Goal: Task Accomplishment & Management: Manage account settings

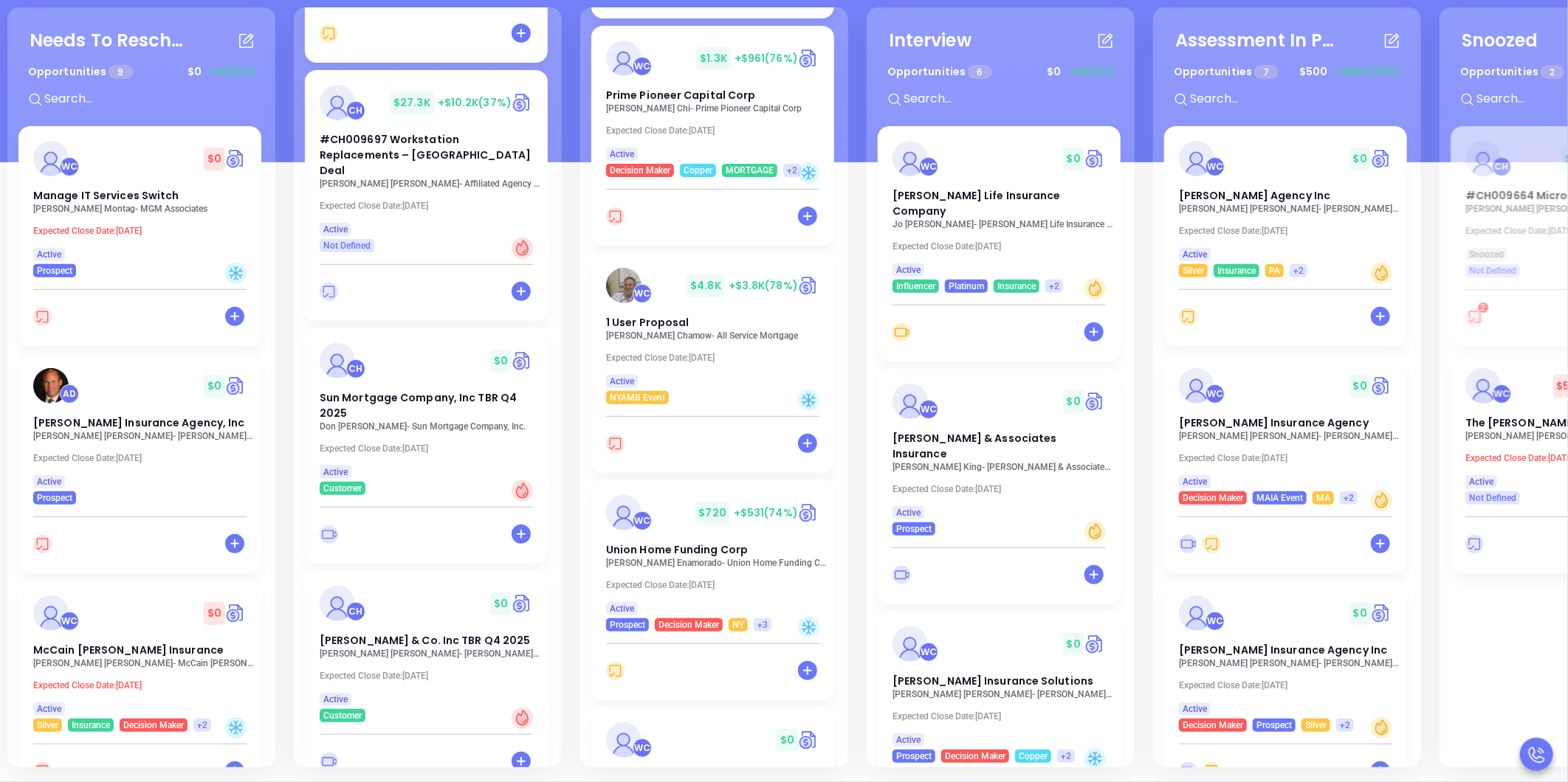
scroll to position [495, 0]
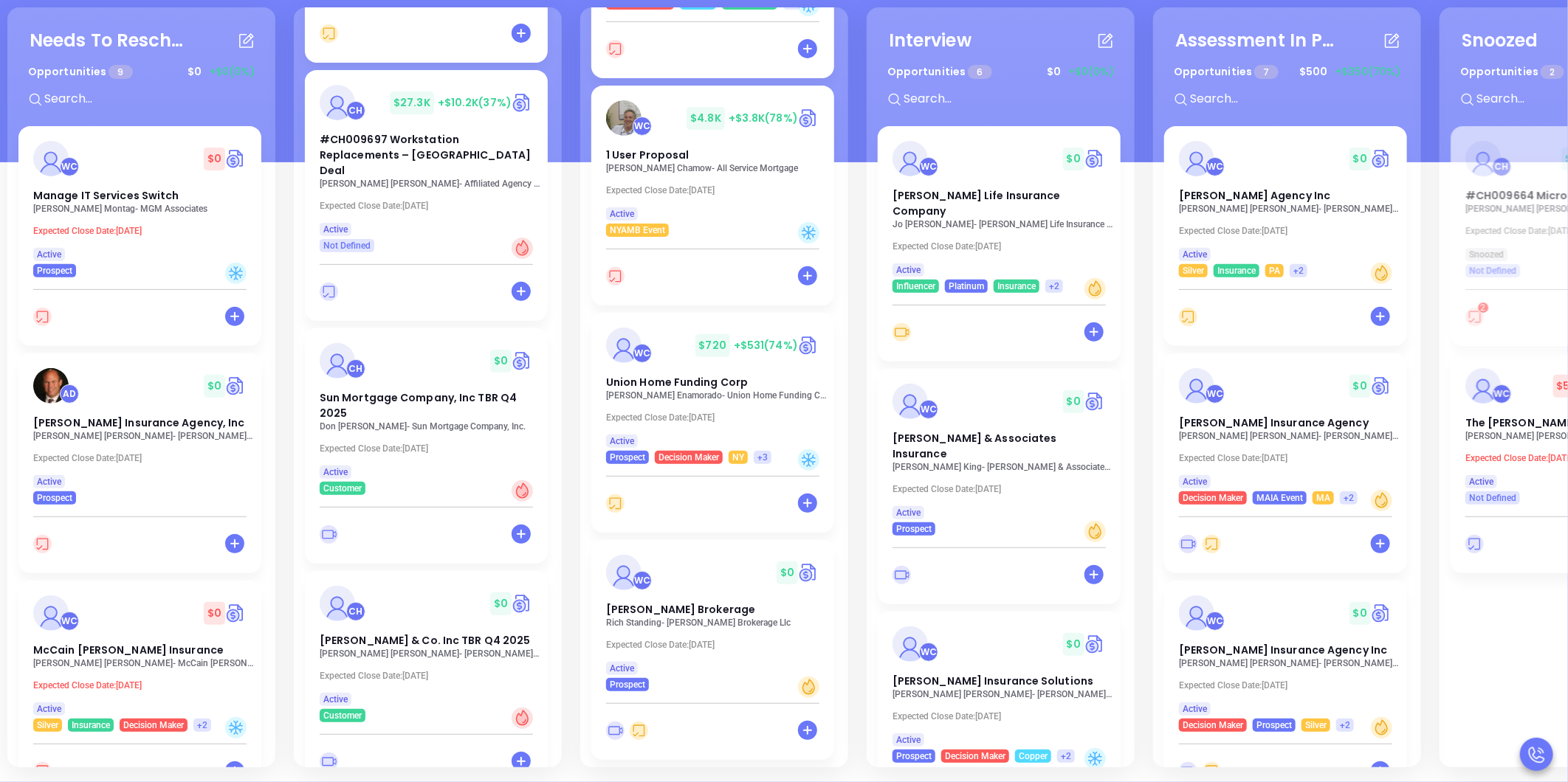
click at [576, 553] on div "Needs To Reschedule Opportunities 9 $ 0 +$0 (0%) + WC $ 0 Manage IT Services Sw…" at bounding box center [1006, 388] width 2004 height 767
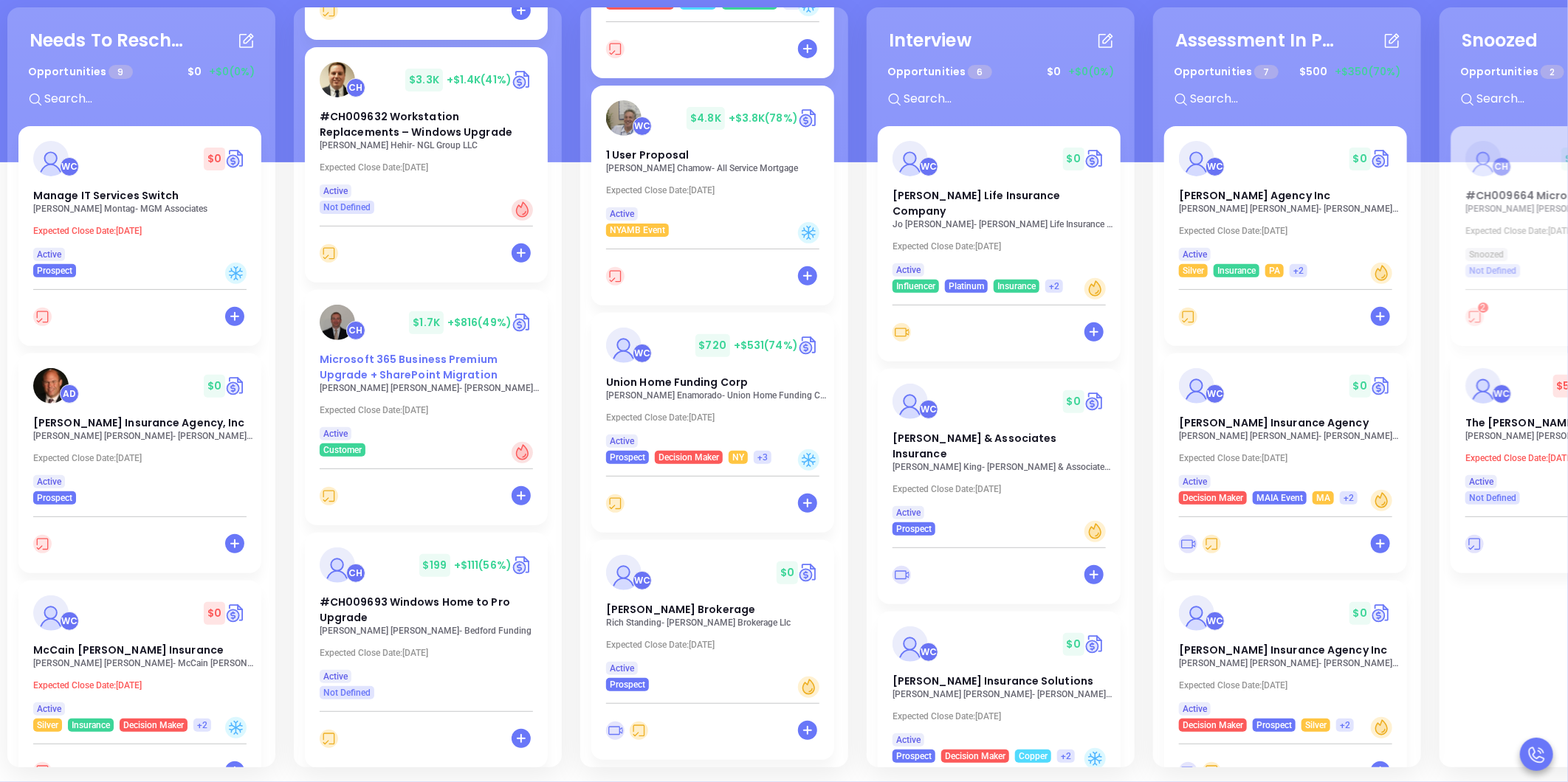
click at [402, 356] on span "Microsoft 365 Business Premium Upgrade + SharePoint Migration" at bounding box center [408, 366] width 178 height 30
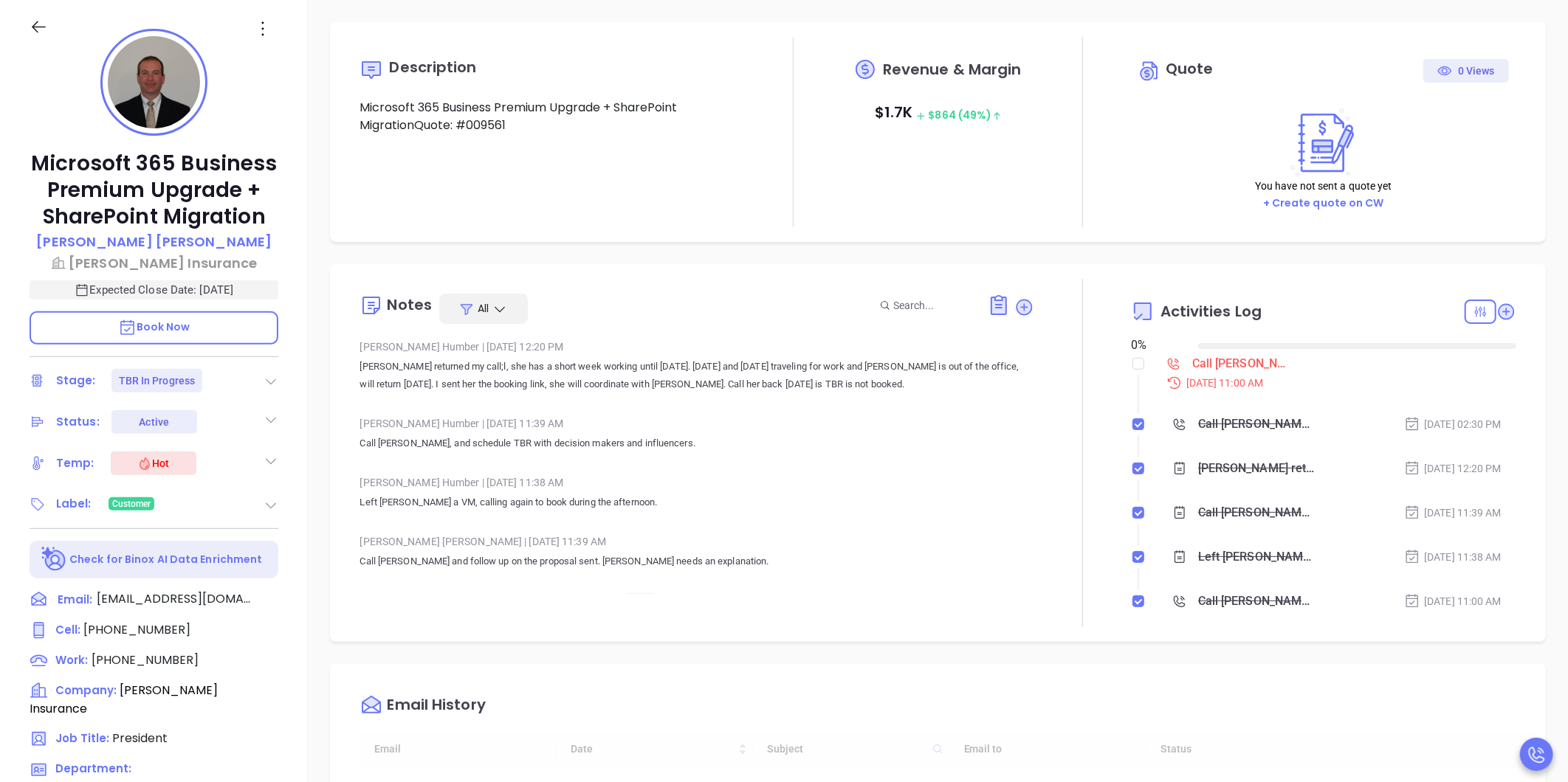
type input "[DATE]"
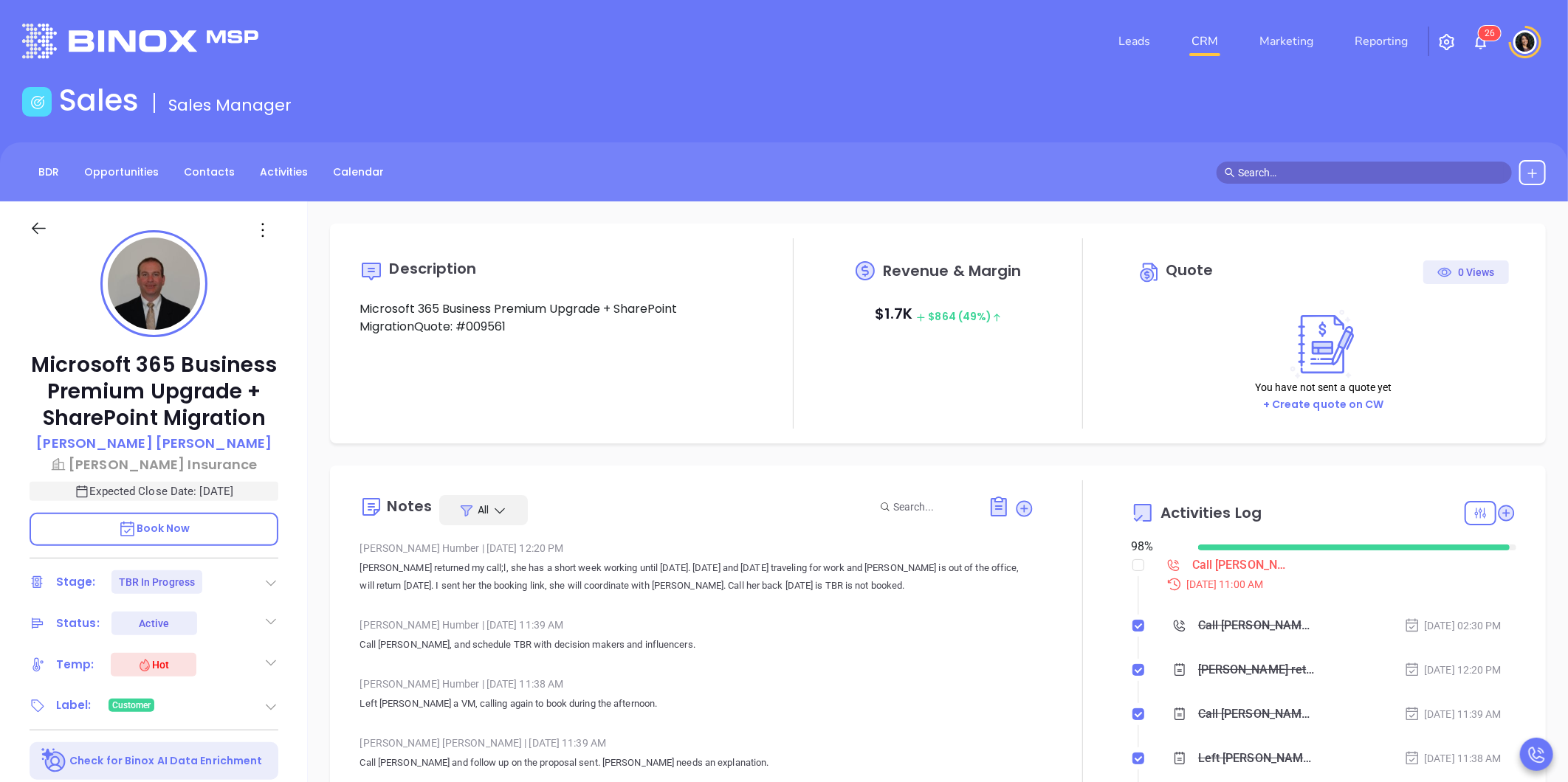
scroll to position [429, 0]
click at [1133, 570] on input "checkbox" at bounding box center [1138, 565] width 11 height 11
checkbox input "true"
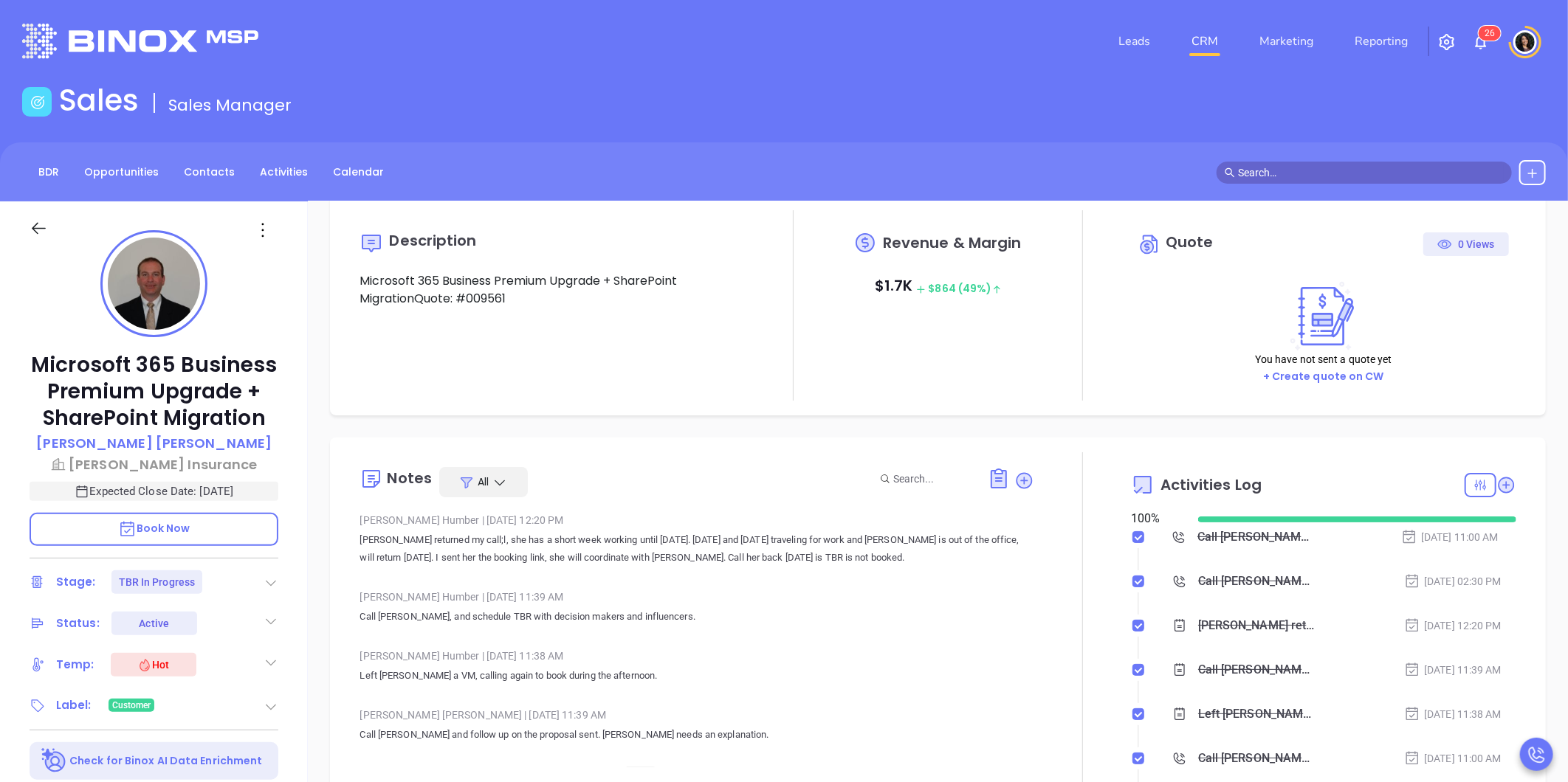
scroll to position [0, 0]
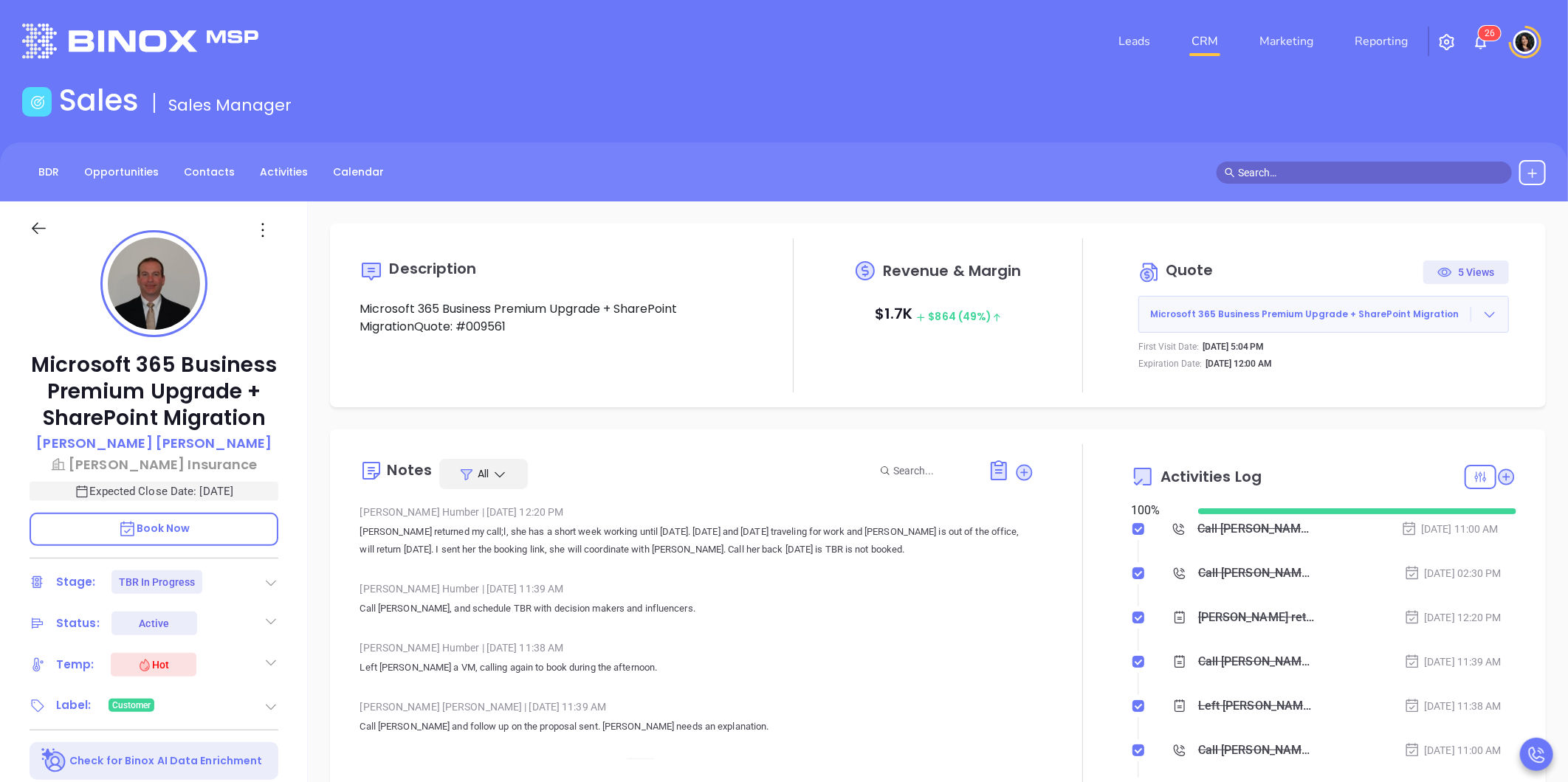
type input "[PERSON_NAME]"
click at [1500, 478] on icon at bounding box center [1506, 477] width 20 height 20
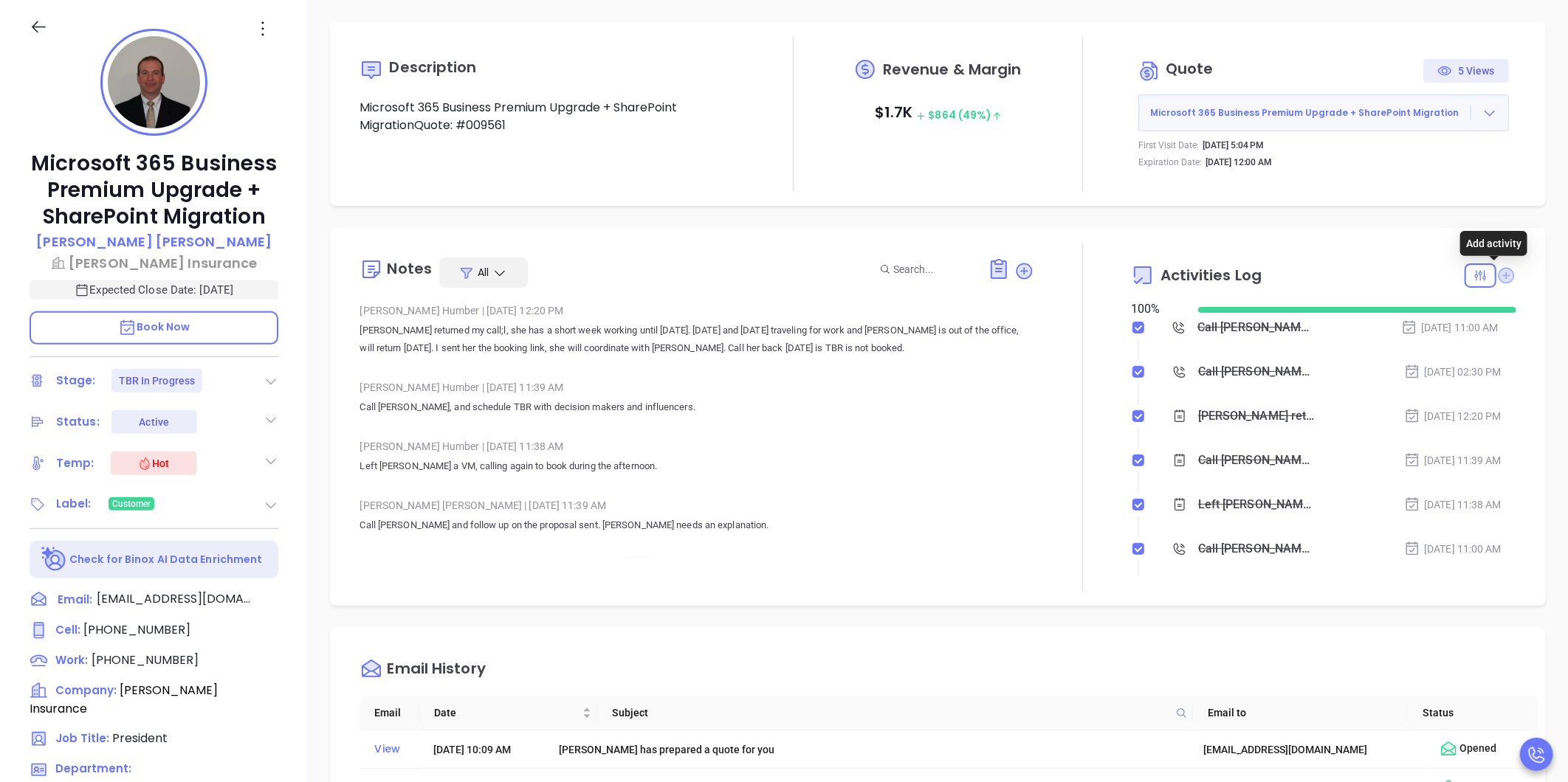
click at [1498, 275] on icon at bounding box center [1506, 275] width 16 height 16
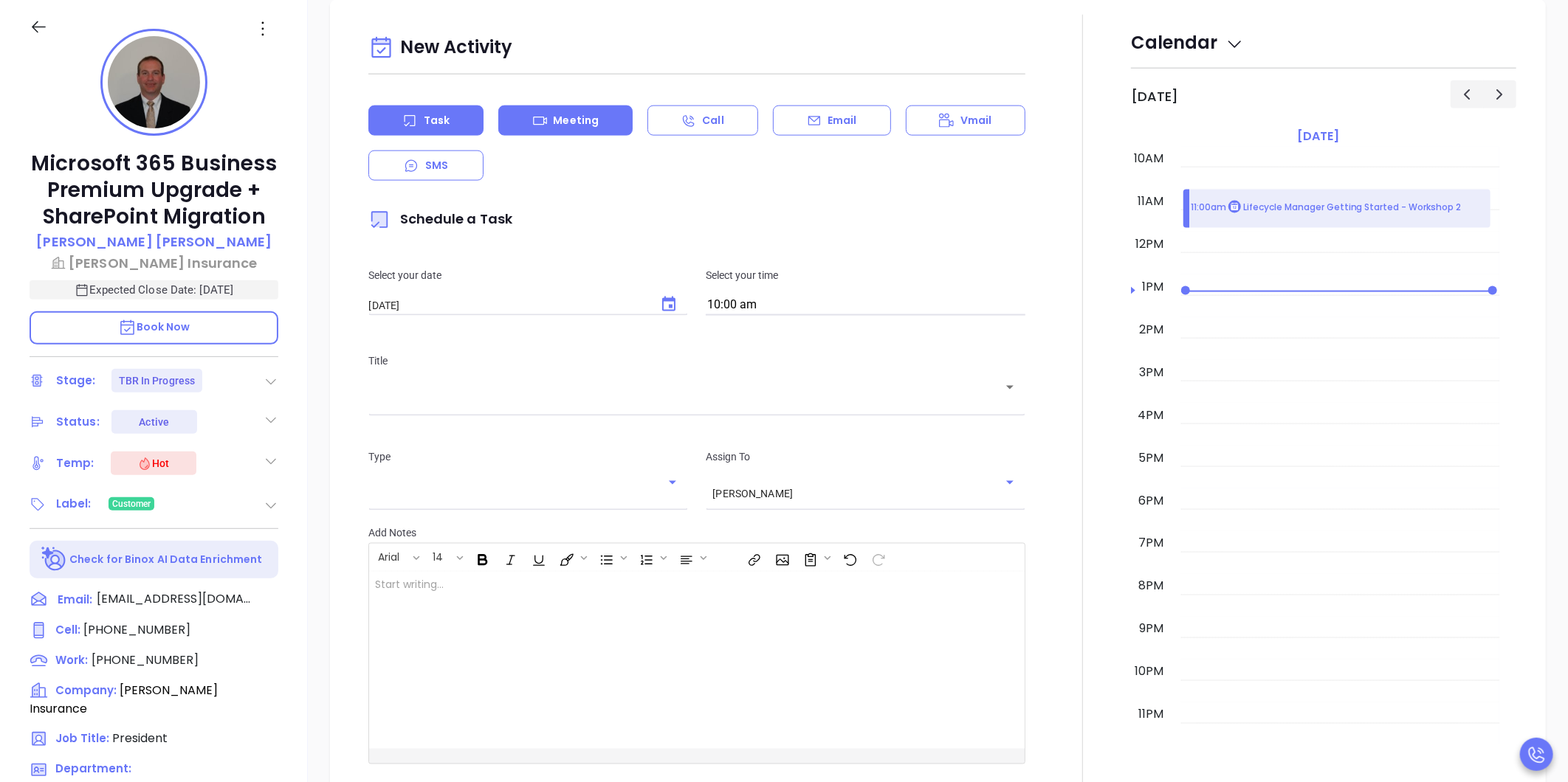
click at [586, 122] on p "Meeting" at bounding box center [576, 120] width 46 height 16
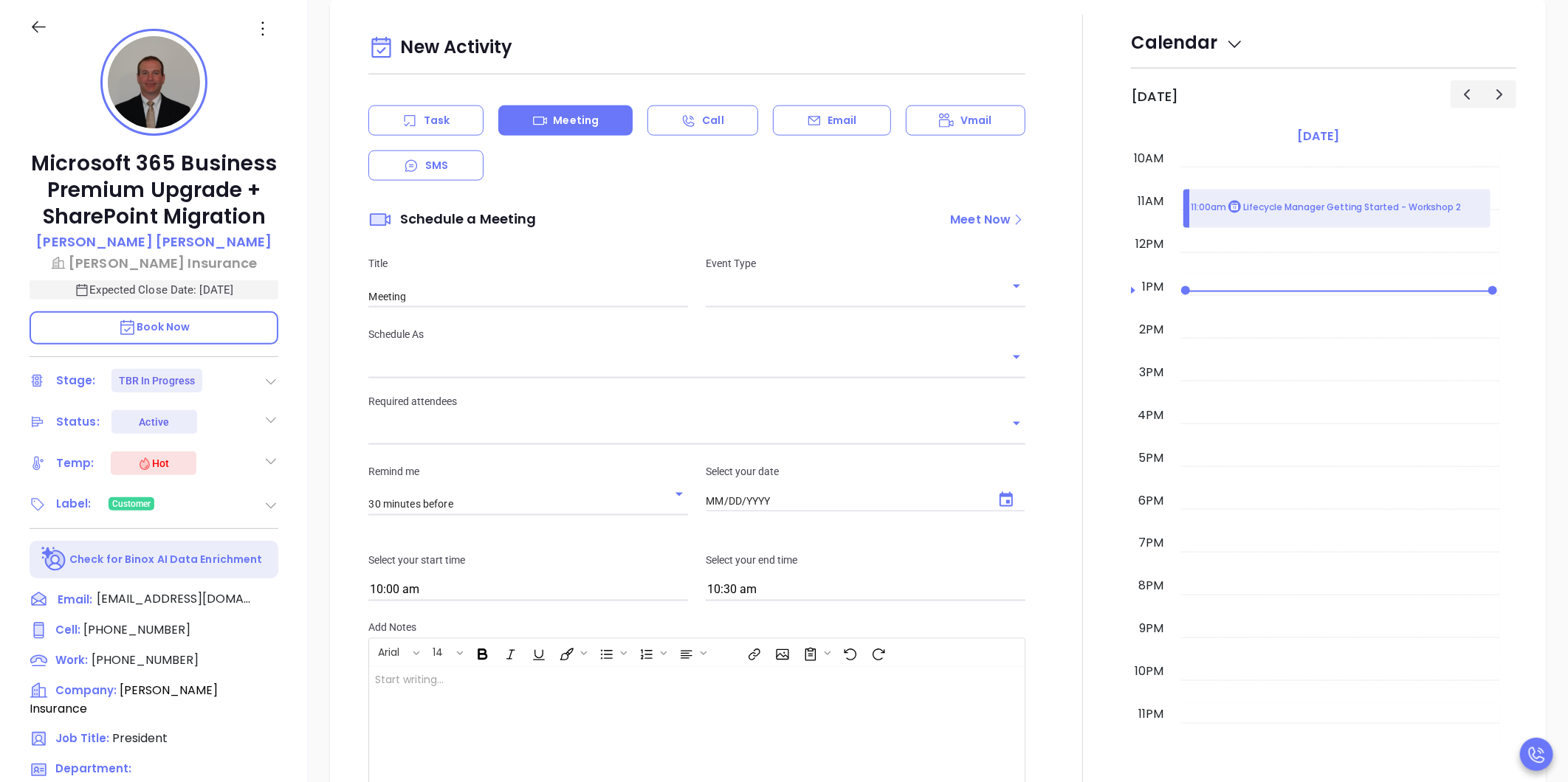
type input "10/09/2025"
type input "Carla Humber"
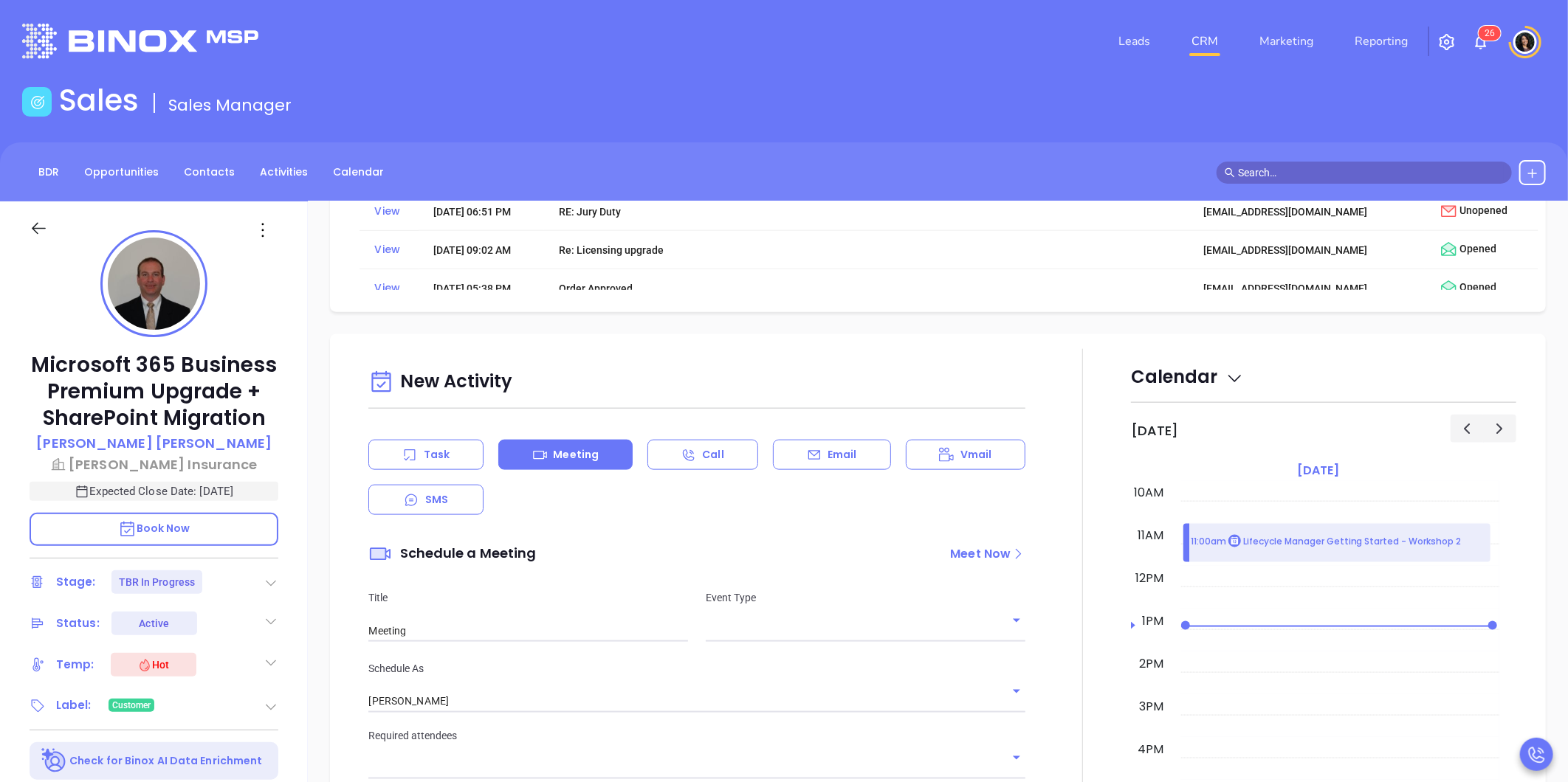
scroll to position [1066, 0]
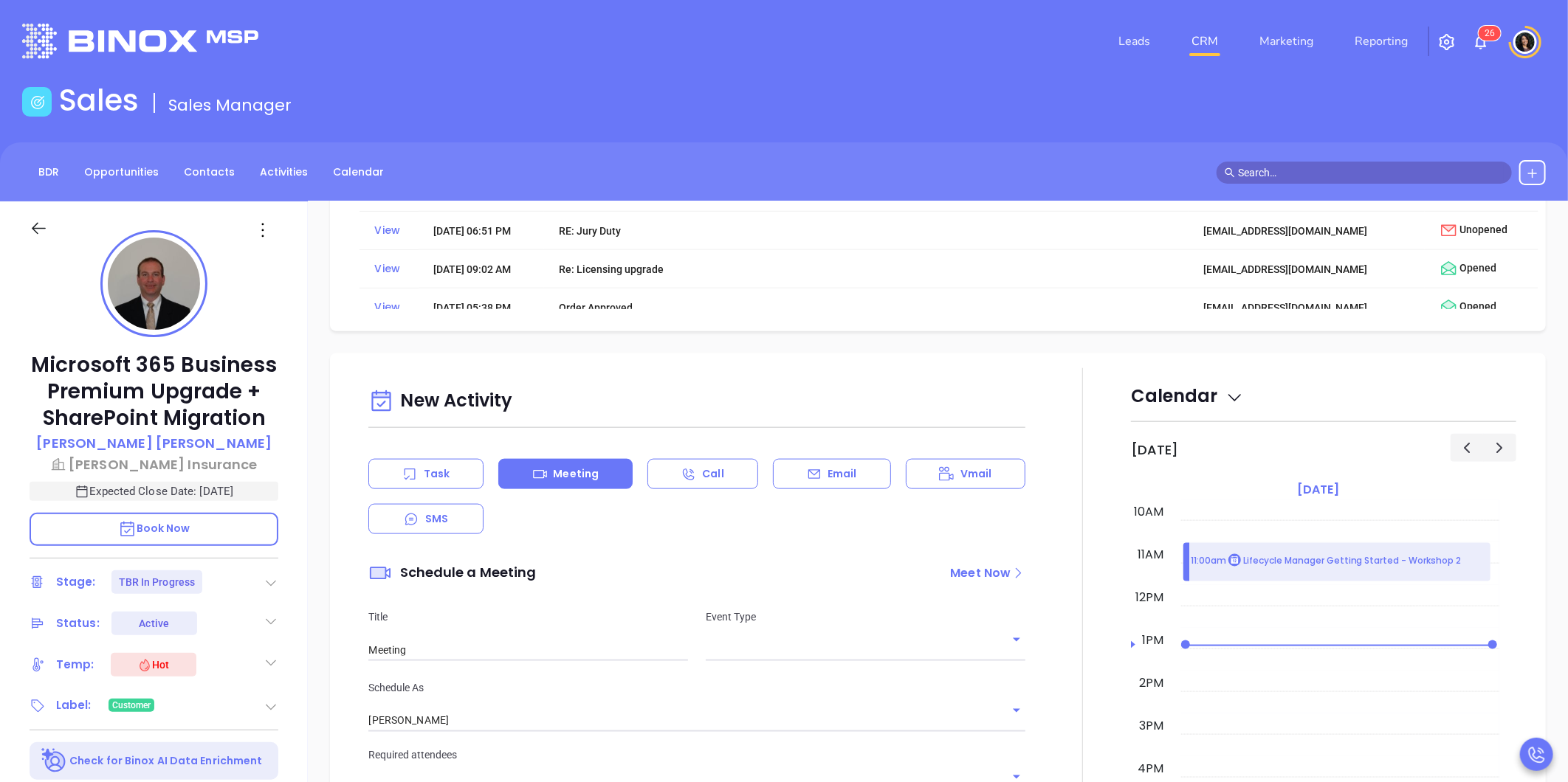
click at [565, 475] on p "Meeting" at bounding box center [576, 474] width 46 height 16
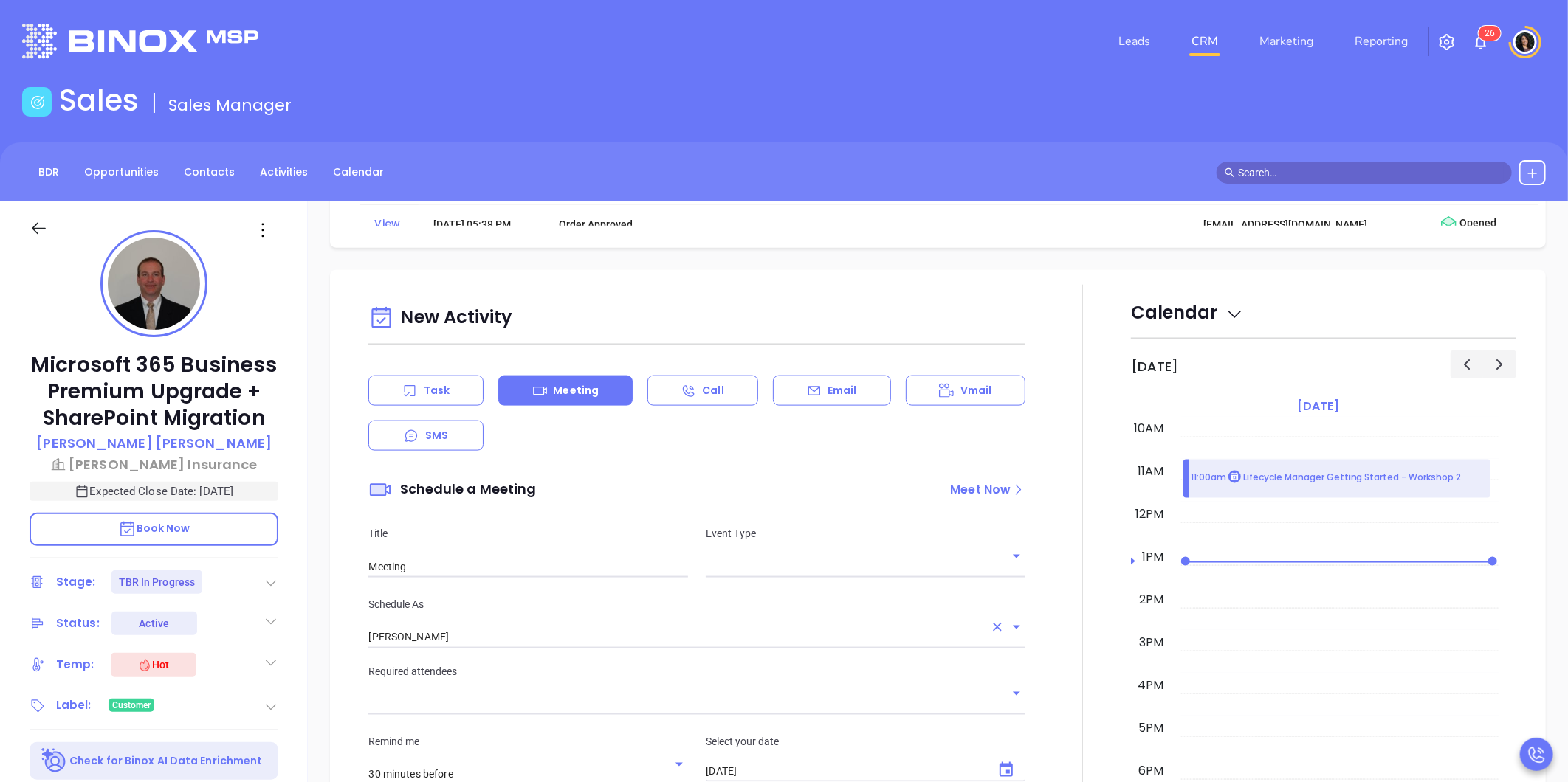
scroll to position [1229, 0]
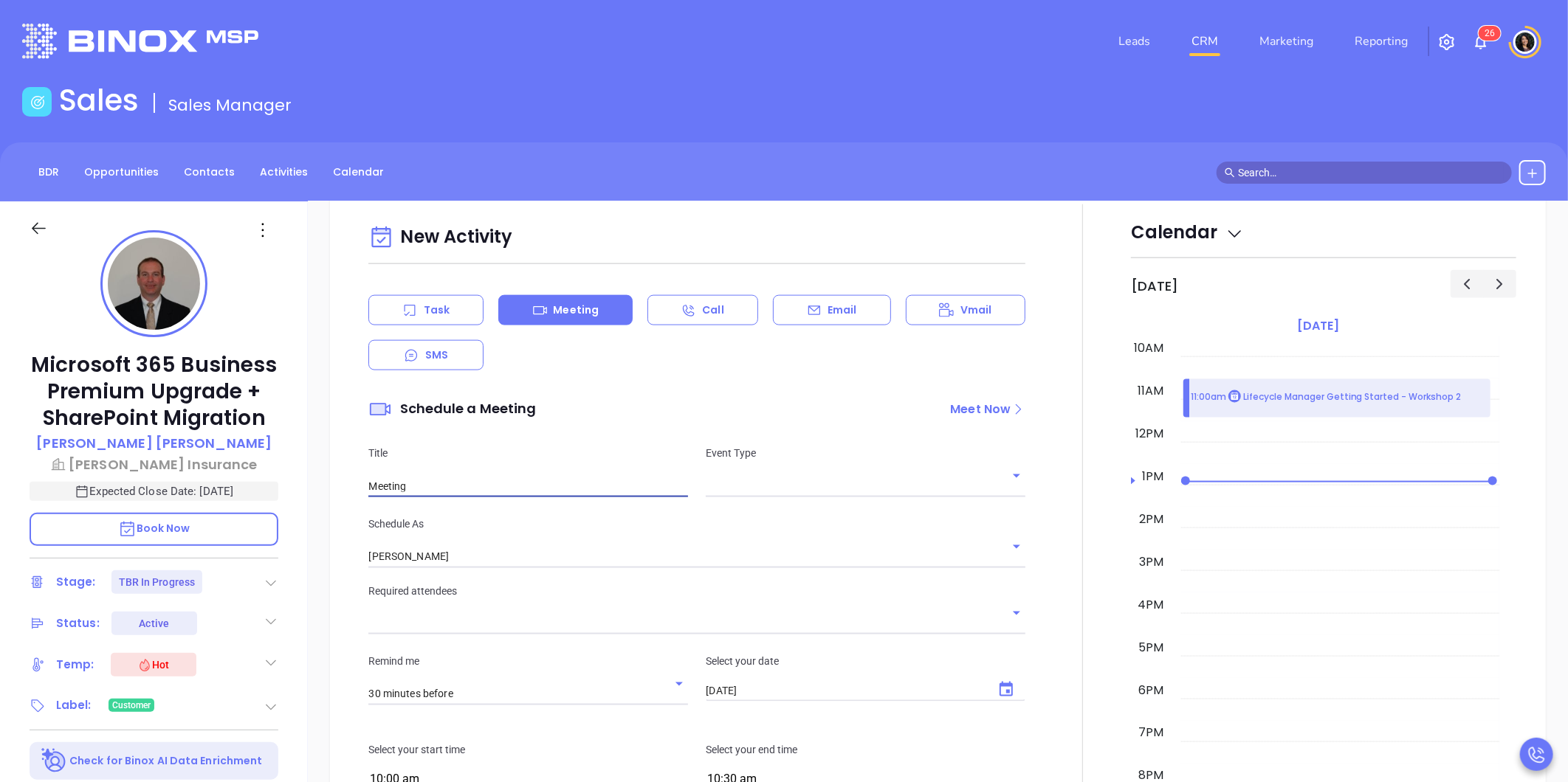
click at [504, 487] on input "Meeting" at bounding box center [528, 486] width 320 height 22
drag, startPoint x: 670, startPoint y: 497, endPoint x: 340, endPoint y: 490, distance: 330.1
click at [340, 490] on div "New Activity Task Meeting Call Email Vmail SMS Schedule a Meeting Meet Now Titl…" at bounding box center [937, 659] width 1215 height 939
paste input "Technology Business Review Zoom with Walter"
click at [572, 485] on input "Technology Business Review Zoom with Walter" at bounding box center [528, 486] width 320 height 22
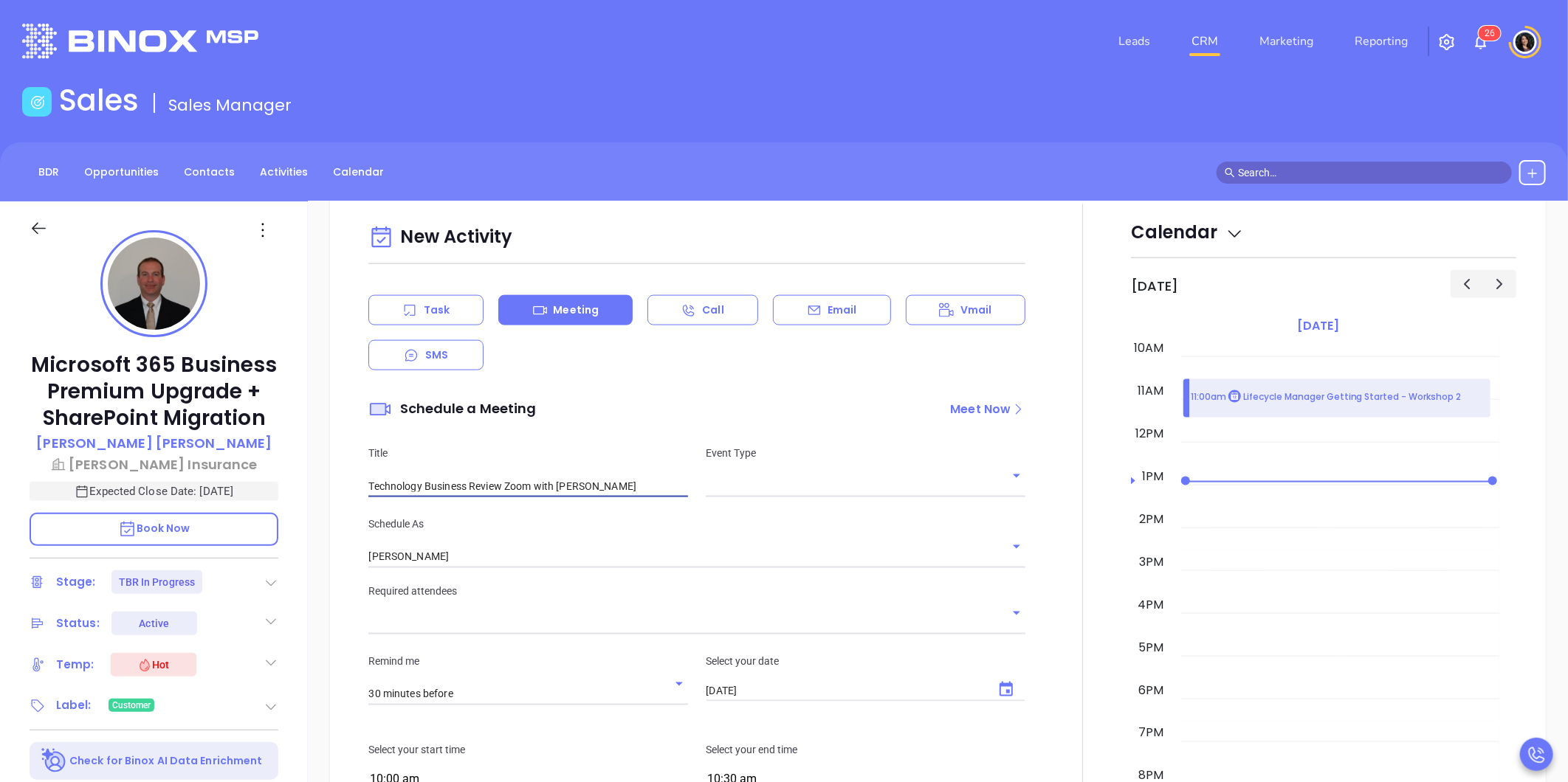
click at [572, 485] on input "Technology Business Review Zoom with Walter" at bounding box center [528, 486] width 320 height 22
click at [611, 489] on input "Technology Business Review Zoom with Walter" at bounding box center [528, 486] width 320 height 22
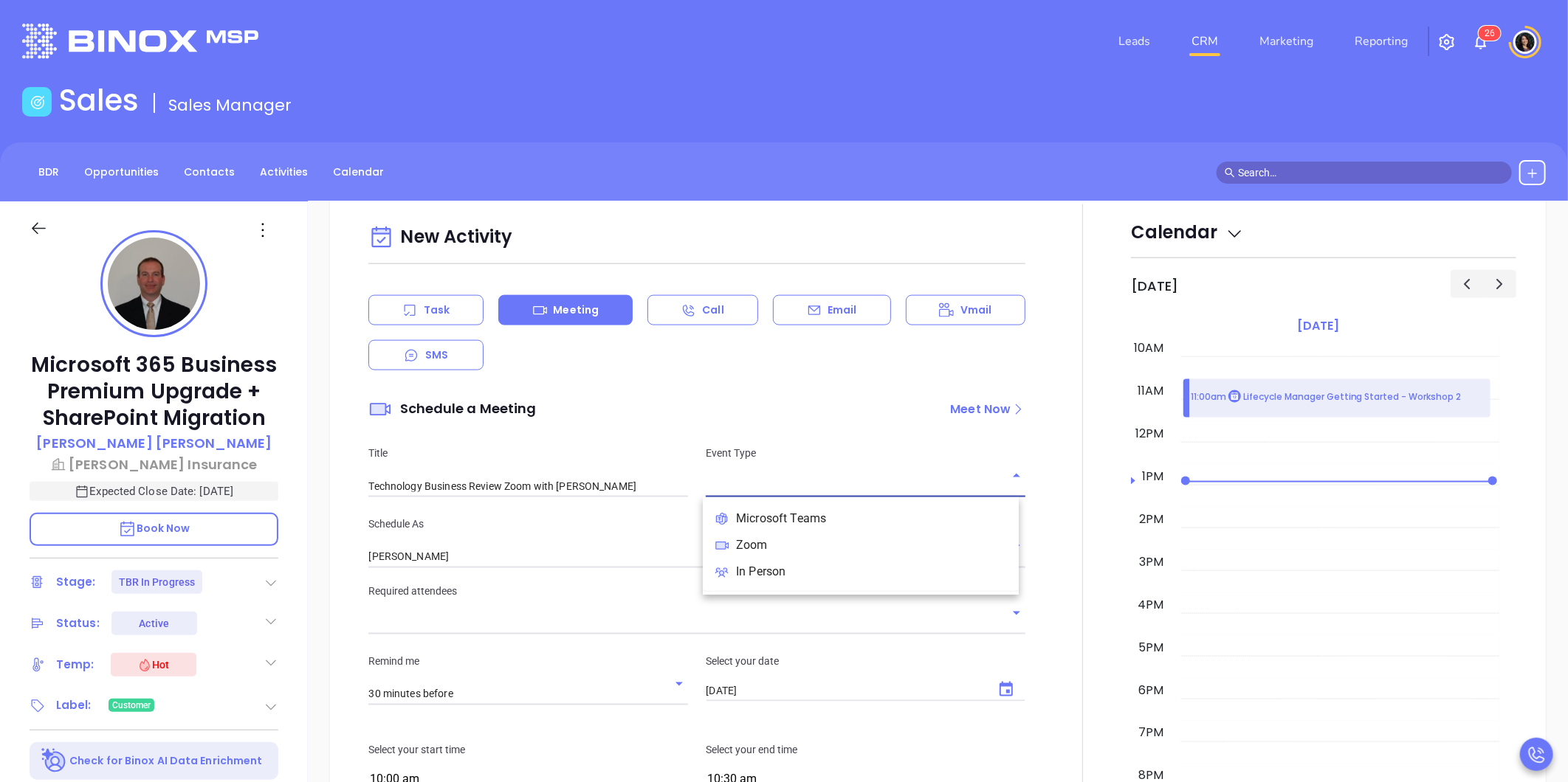
click at [832, 480] on input "text" at bounding box center [854, 486] width 298 height 21
click at [822, 516] on li "Microsoft Teams" at bounding box center [860, 519] width 316 height 26
type input "Microsoft Teams Technology Business Review with Walter"
type input "Microsoft Teams"
click at [431, 551] on input "Carla Humber" at bounding box center [676, 557] width 616 height 21
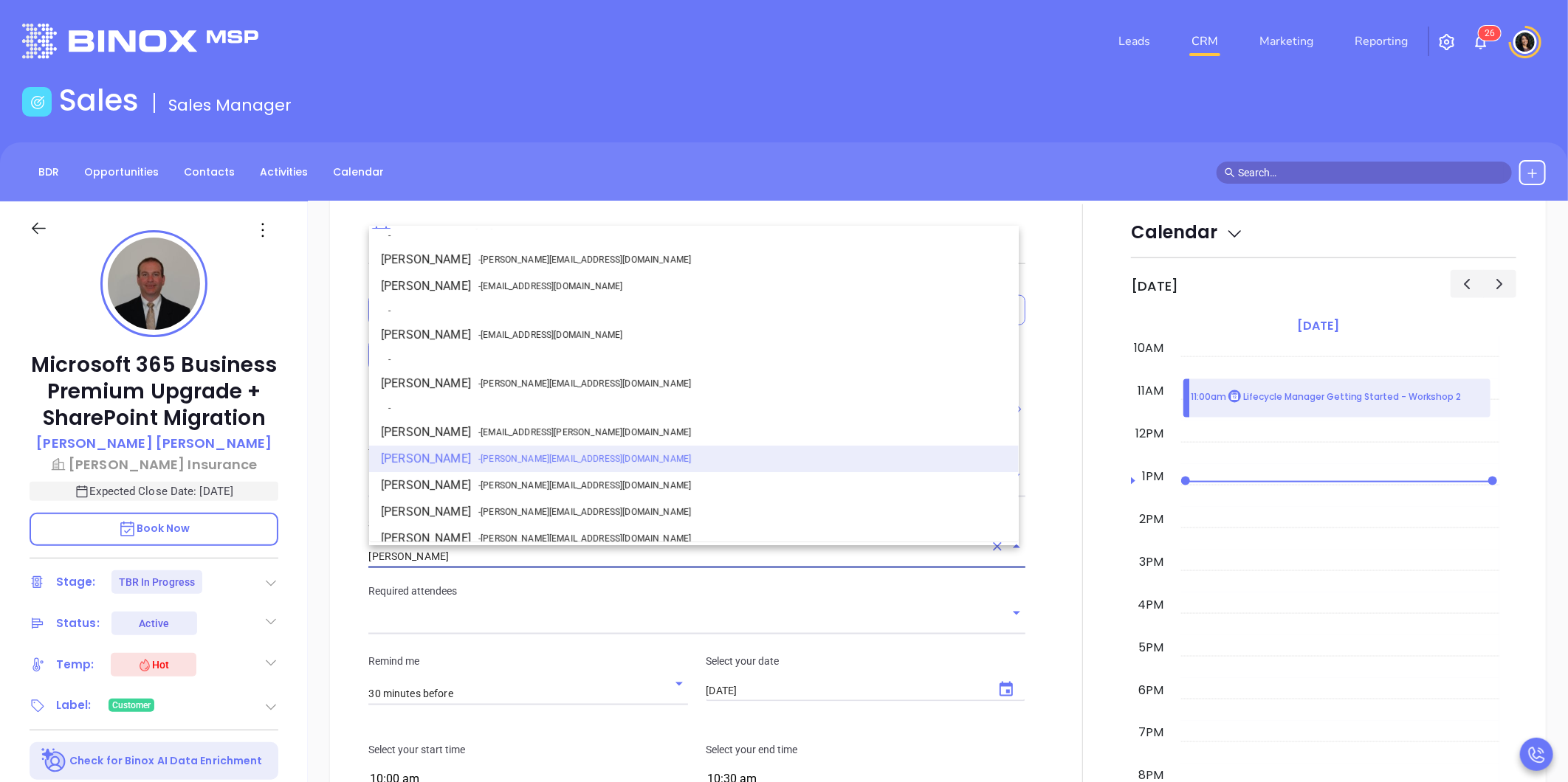
scroll to position [203, 0]
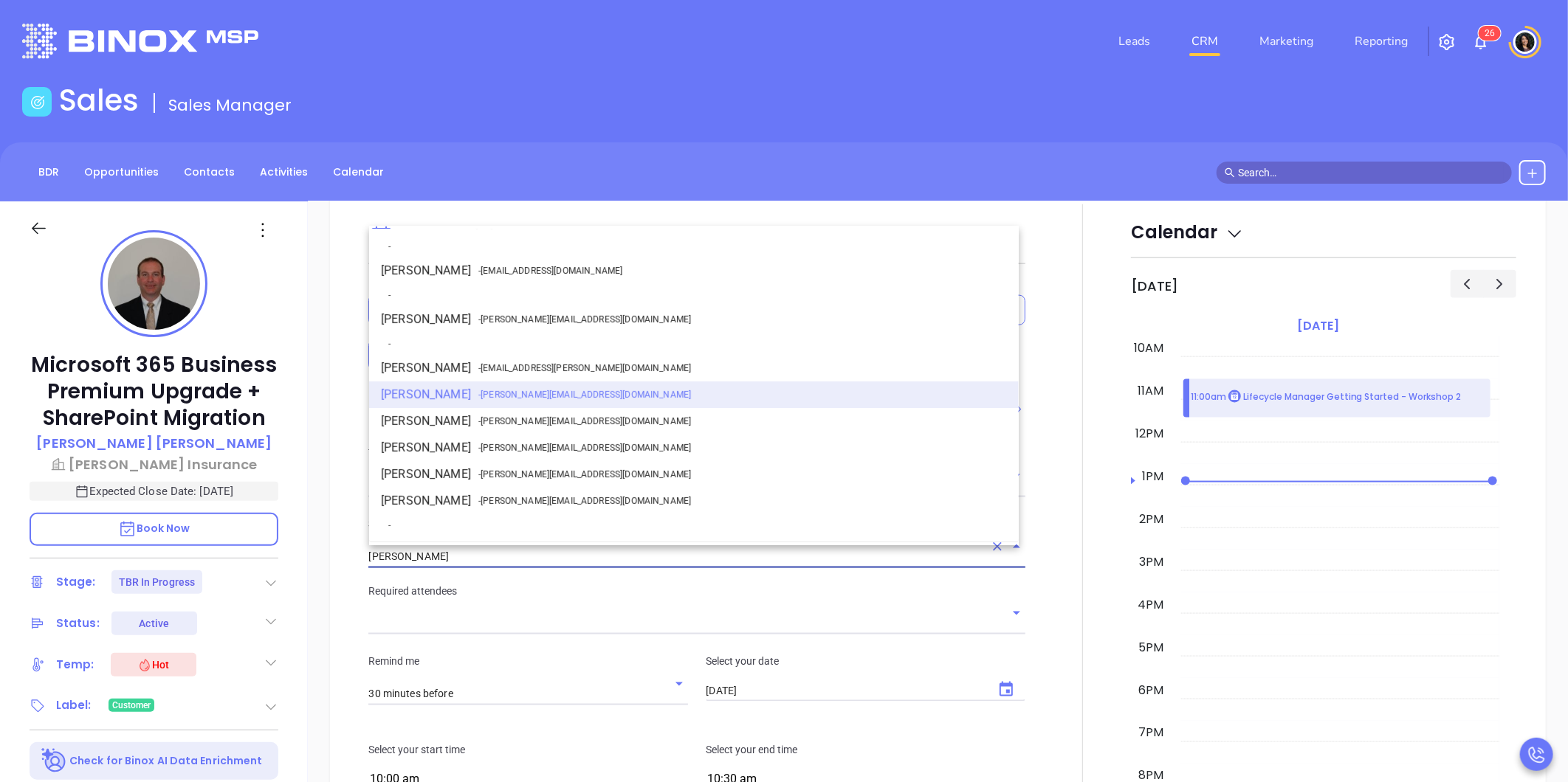
click at [551, 318] on span "- walter@motiva.net" at bounding box center [584, 320] width 212 height 13
type input "Walter Contreras"
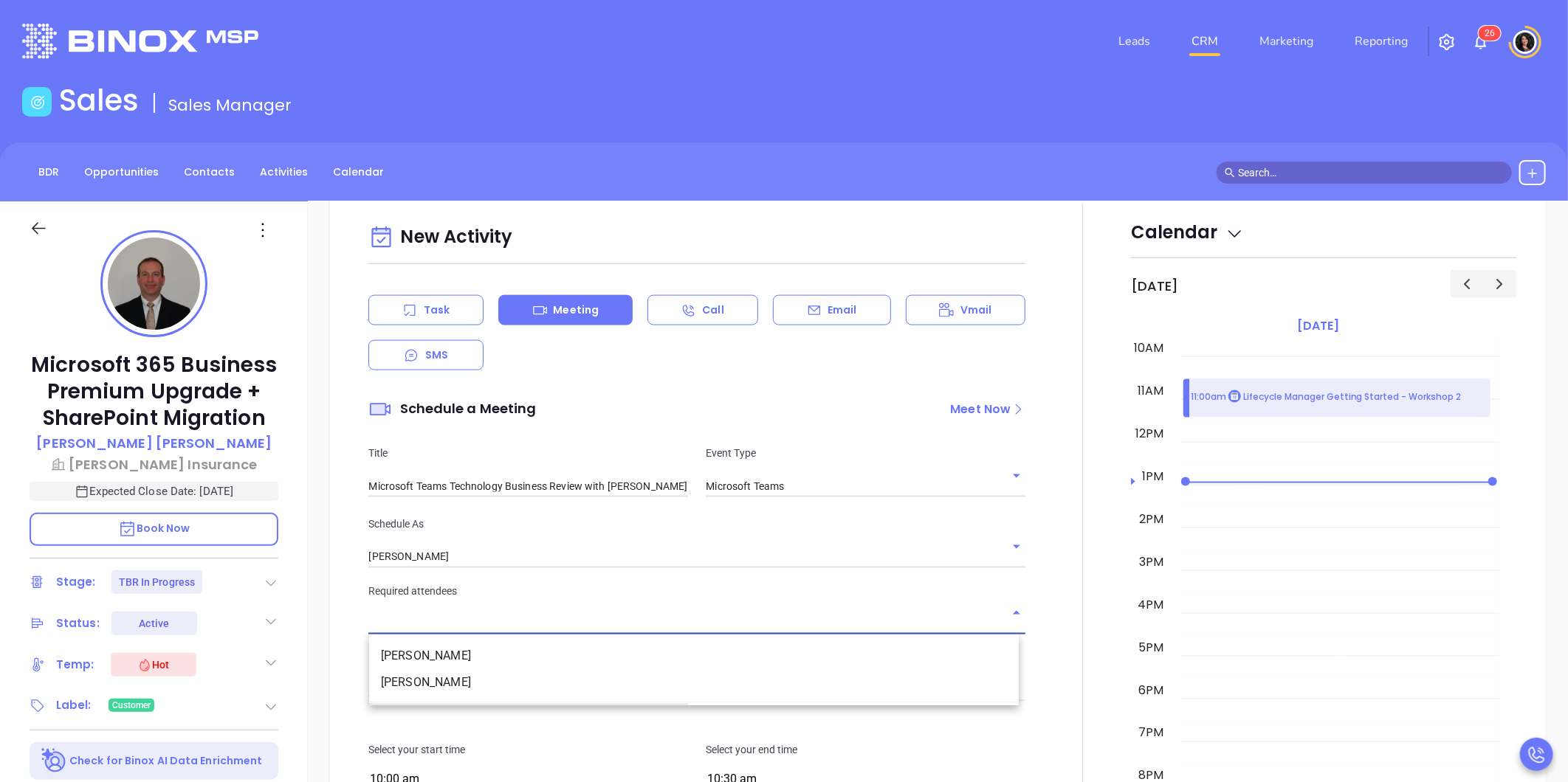
click at [631, 622] on input "text" at bounding box center [686, 624] width 635 height 21
click at [428, 658] on li "Allan Kaplan" at bounding box center [694, 657] width 650 height 26
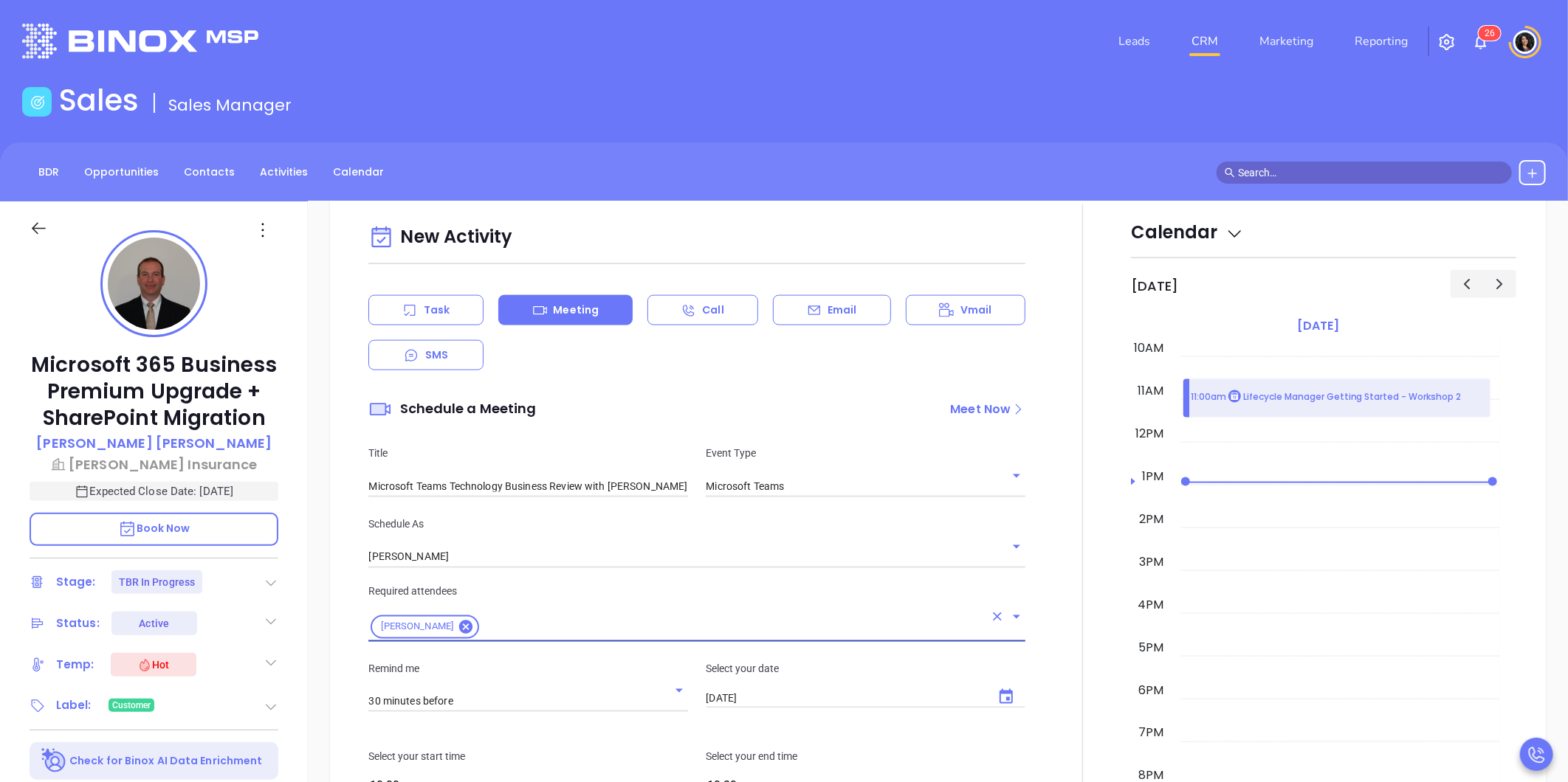
click at [617, 631] on input "text" at bounding box center [732, 626] width 503 height 19
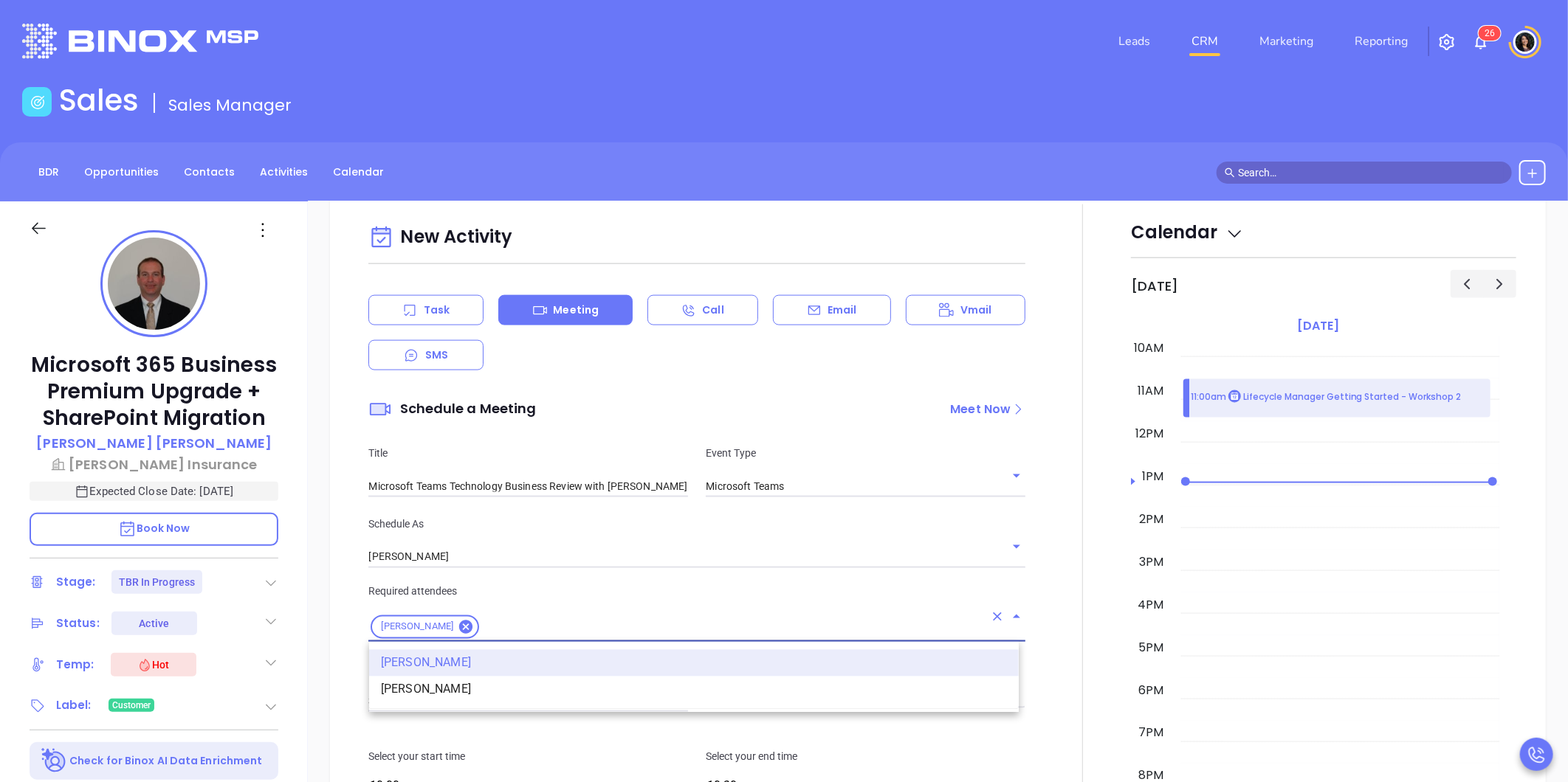
click at [519, 687] on li "Nancy Centuori" at bounding box center [694, 689] width 650 height 26
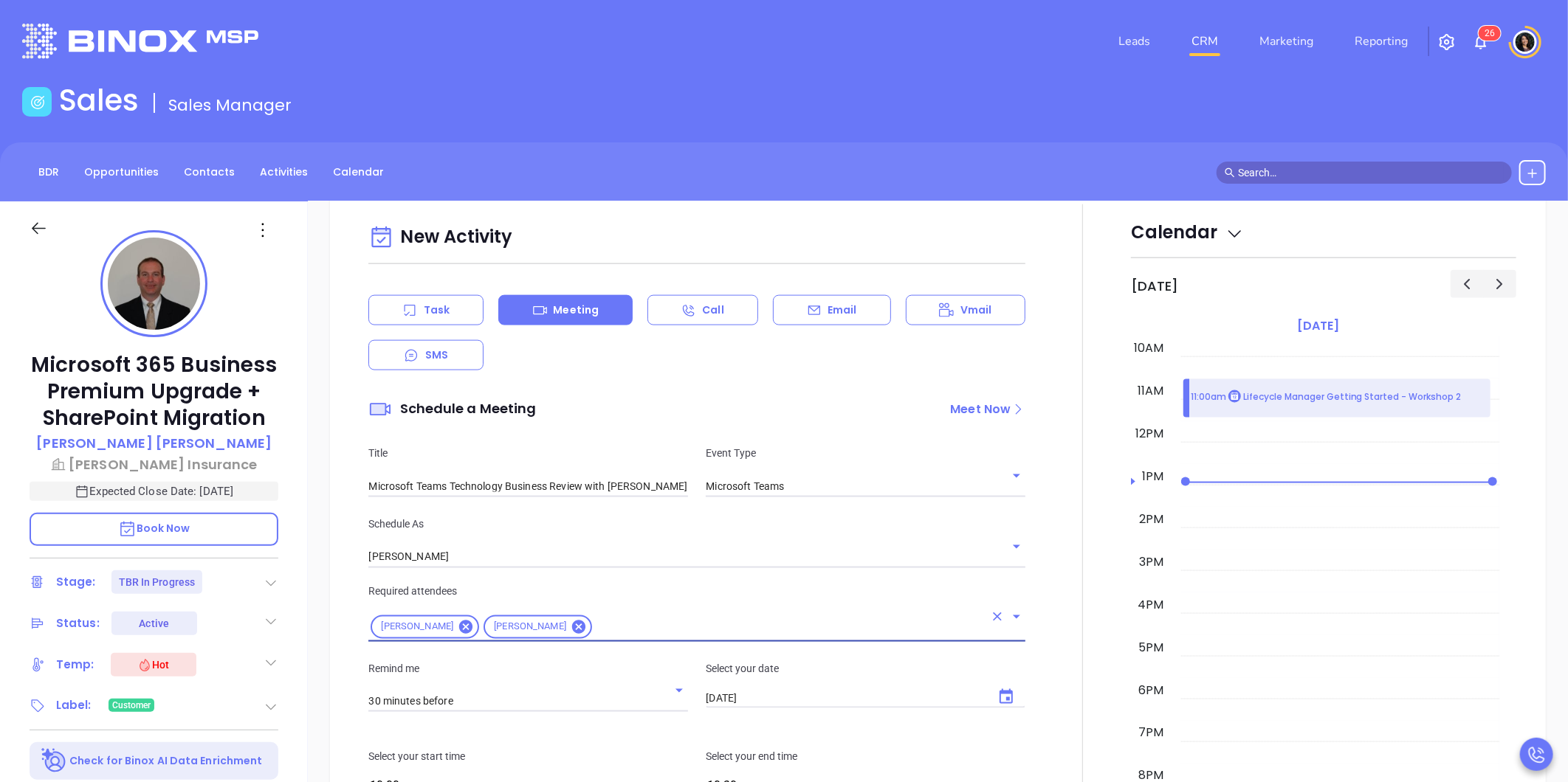
scroll to position [1475, 0]
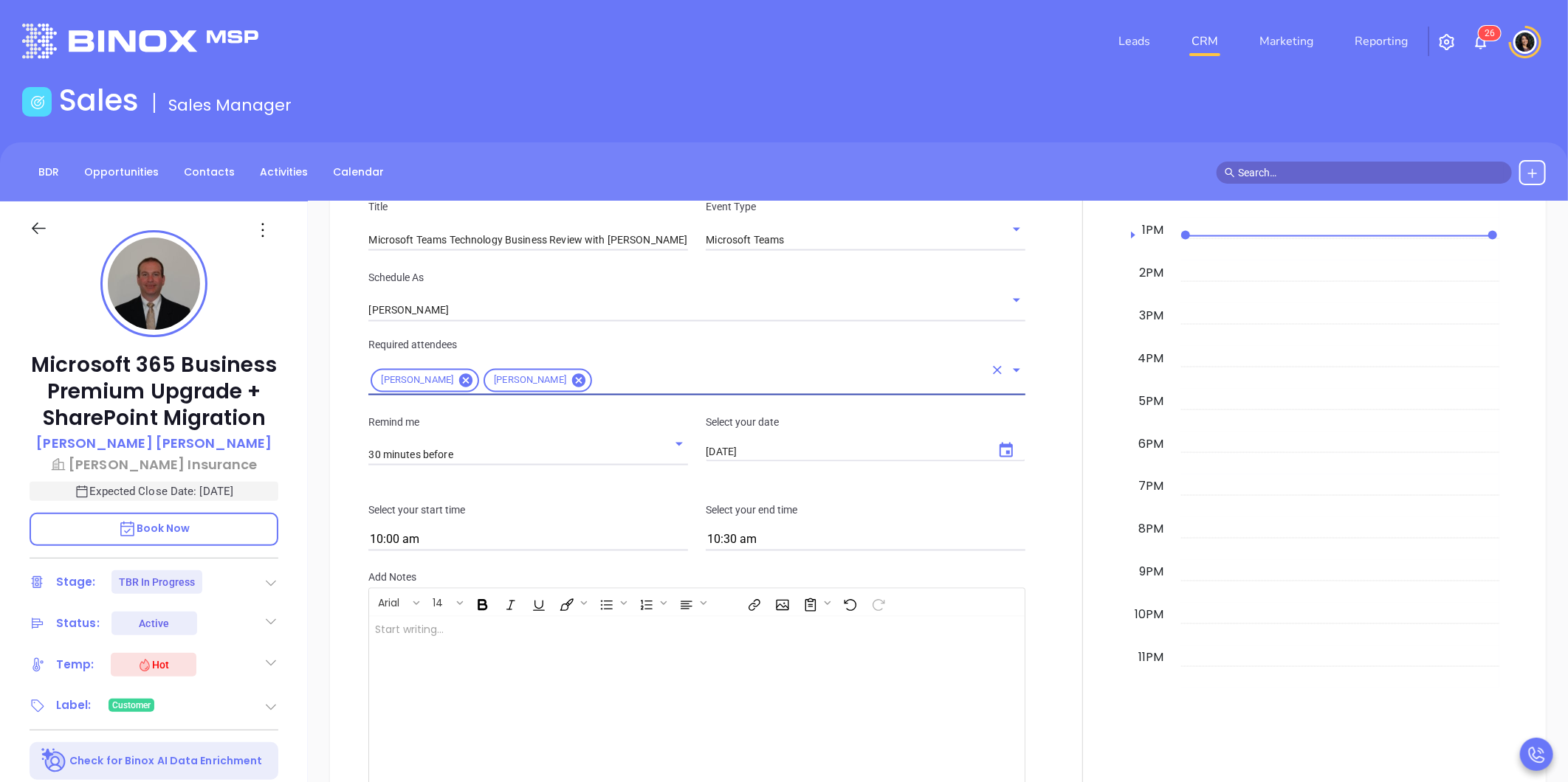
click at [776, 459] on div "Select your date 10/09/2025 ​" at bounding box center [865, 440] width 337 height 52
click at [1000, 452] on icon "Choose date, selected date is Oct 9, 2025" at bounding box center [1006, 450] width 13 height 15
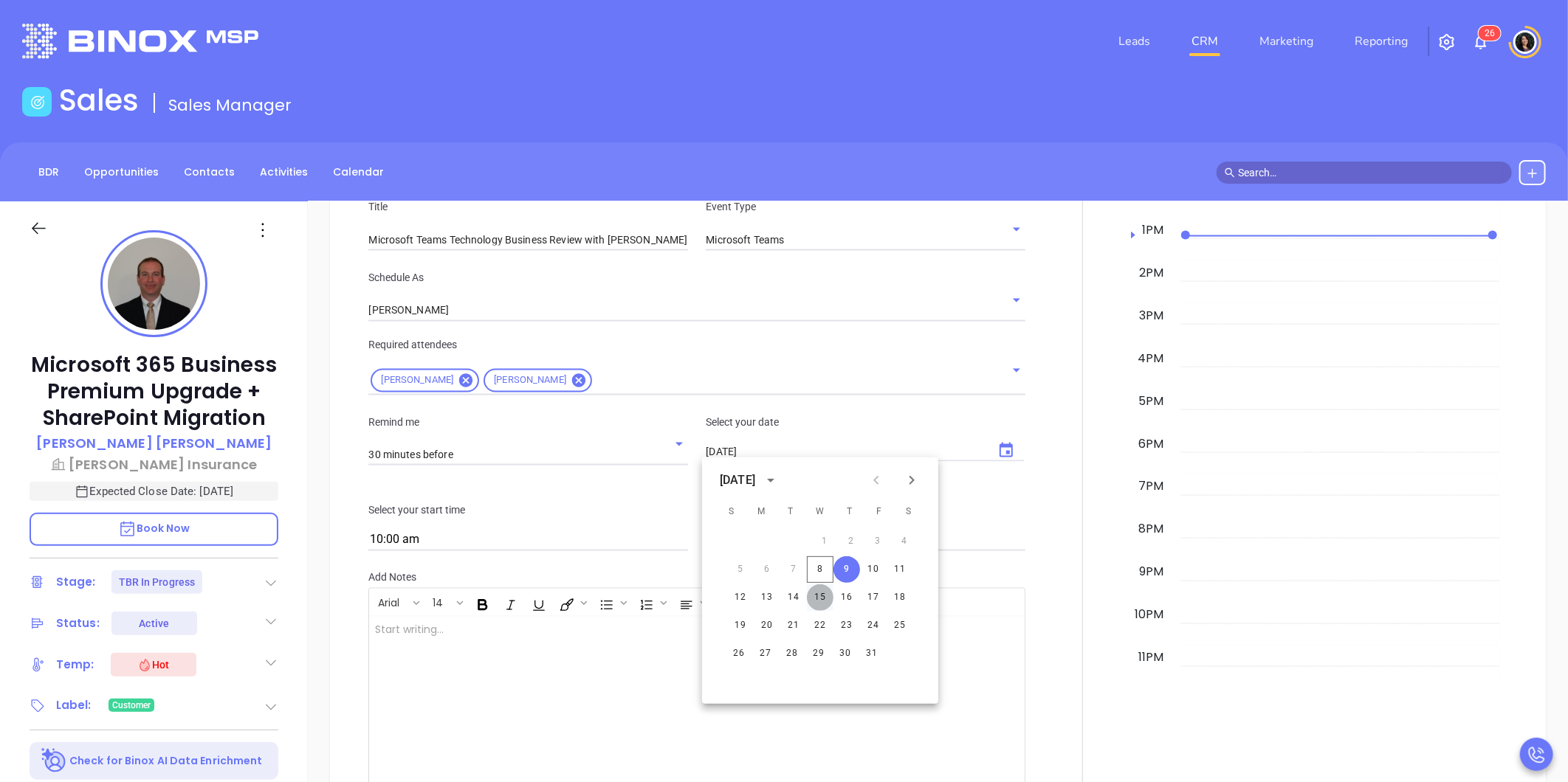
click at [819, 598] on button "15" at bounding box center [820, 598] width 26 height 26
type input "10/15/2025"
click at [507, 544] on input "10:00 am" at bounding box center [528, 540] width 320 height 20
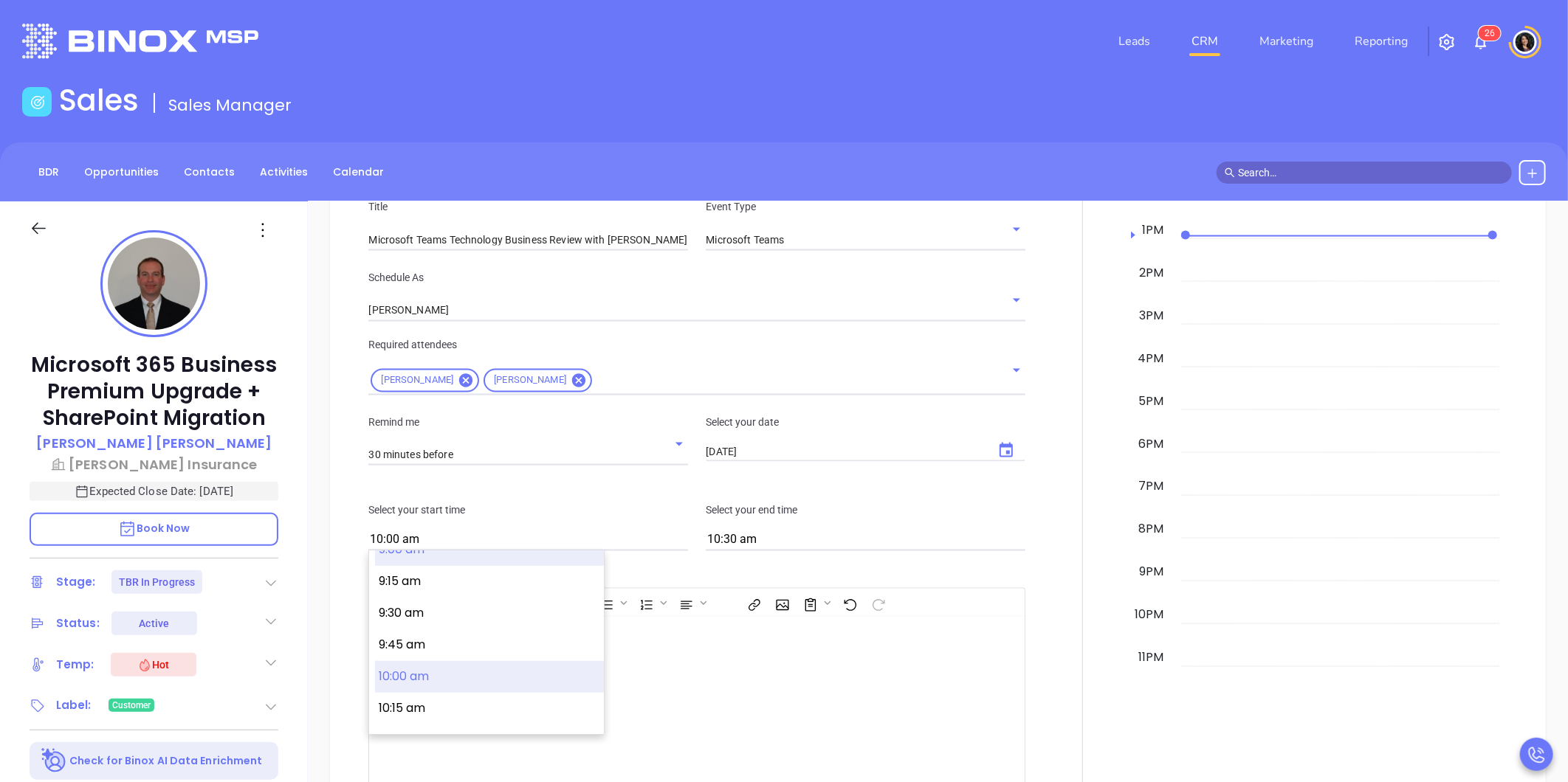
scroll to position [1073, 0]
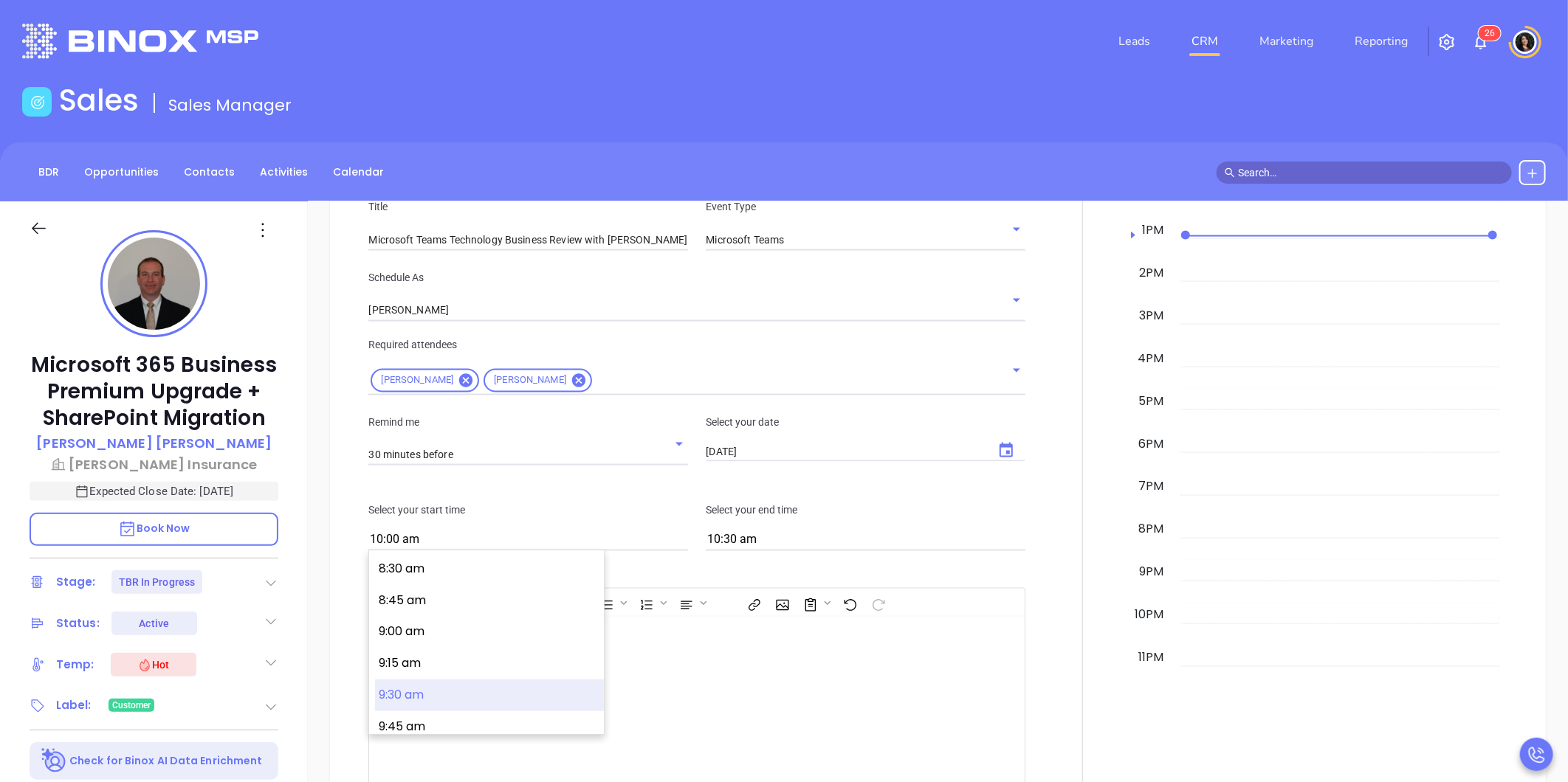
click at [449, 690] on button "9:30 am" at bounding box center [489, 695] width 229 height 32
type input "9:30 am"
type input "10:00 am"
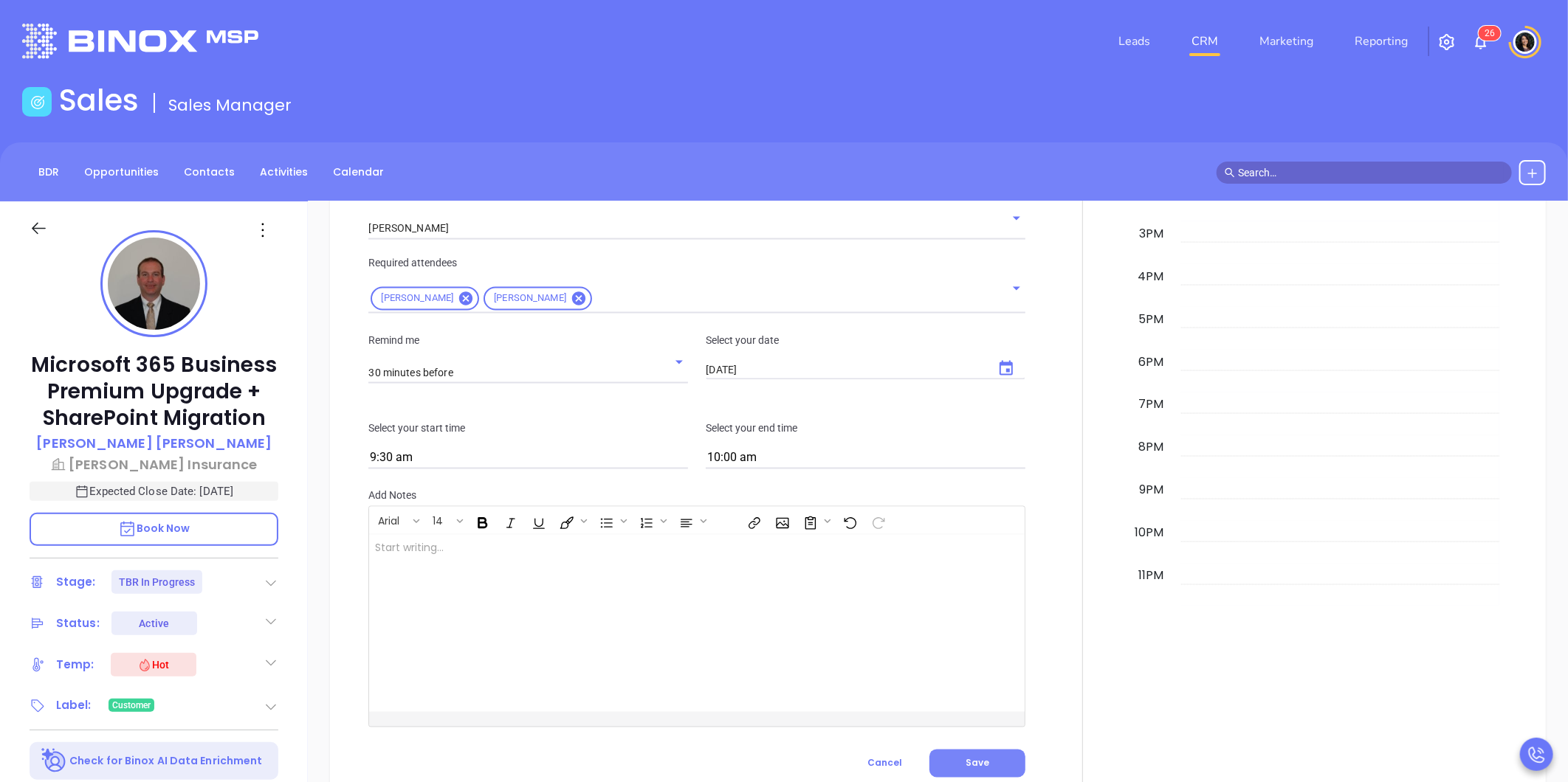
scroll to position [1639, 0]
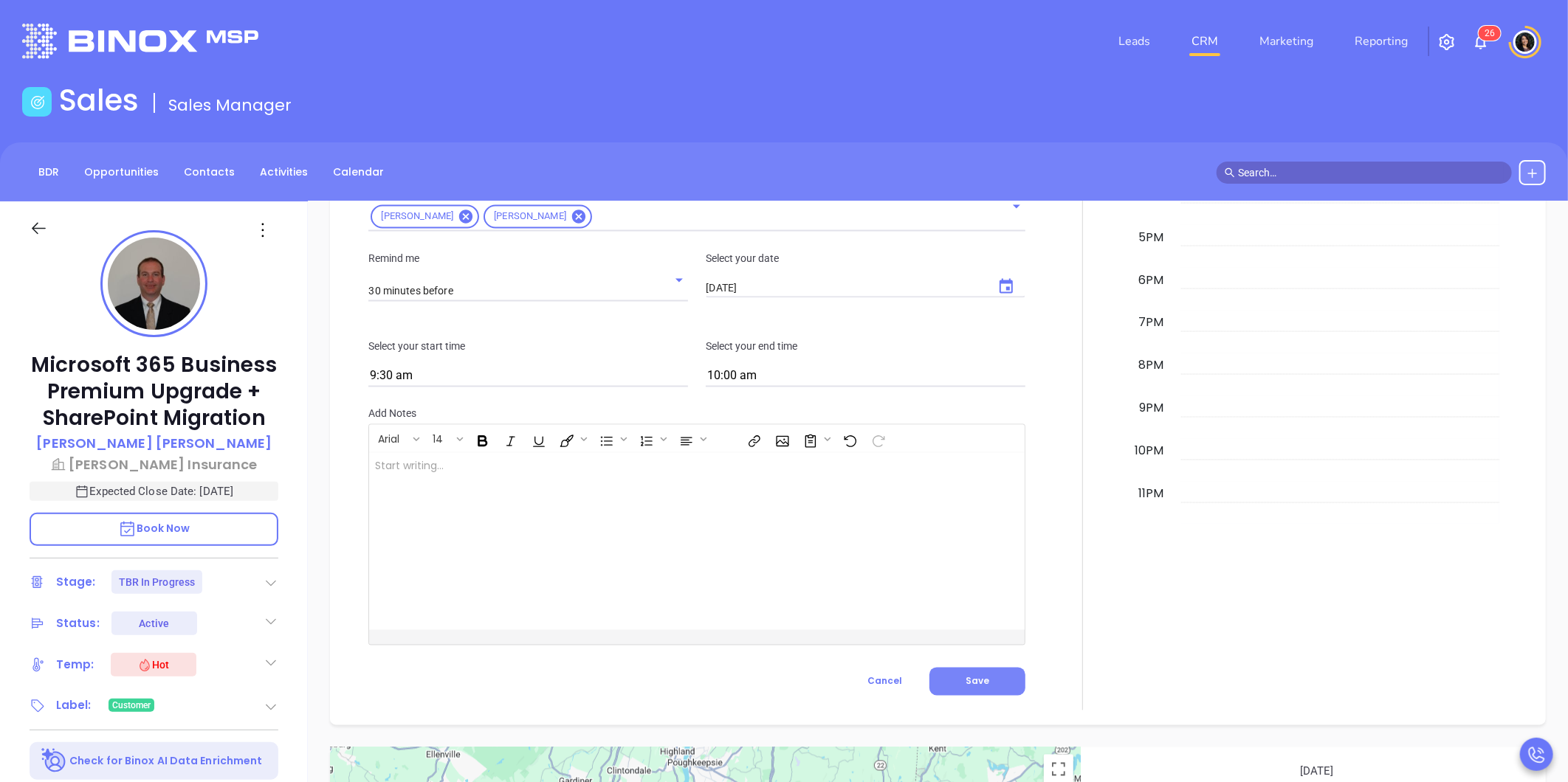
click at [947, 683] on button "Save" at bounding box center [977, 682] width 96 height 28
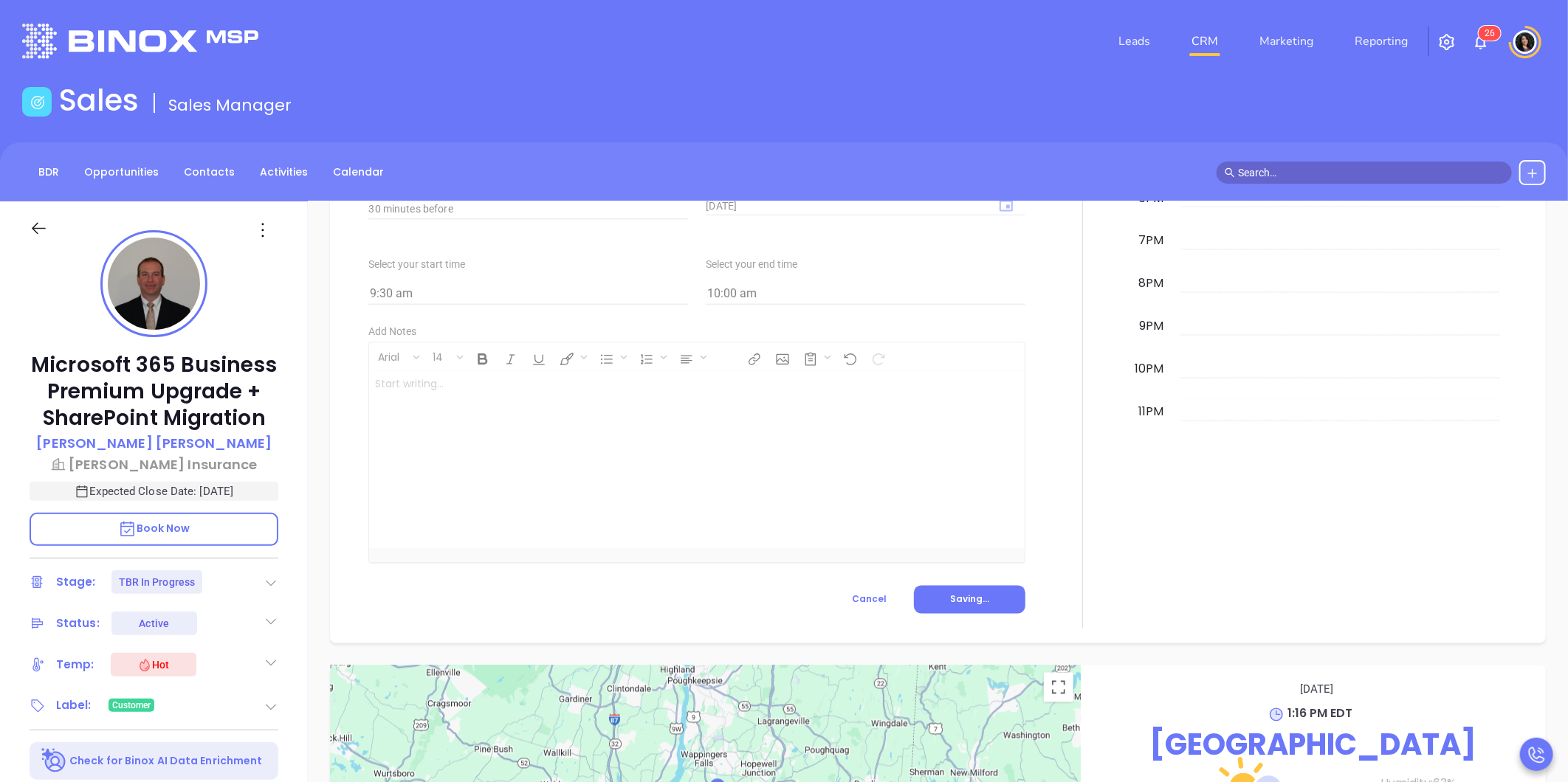
scroll to position [1475, 0]
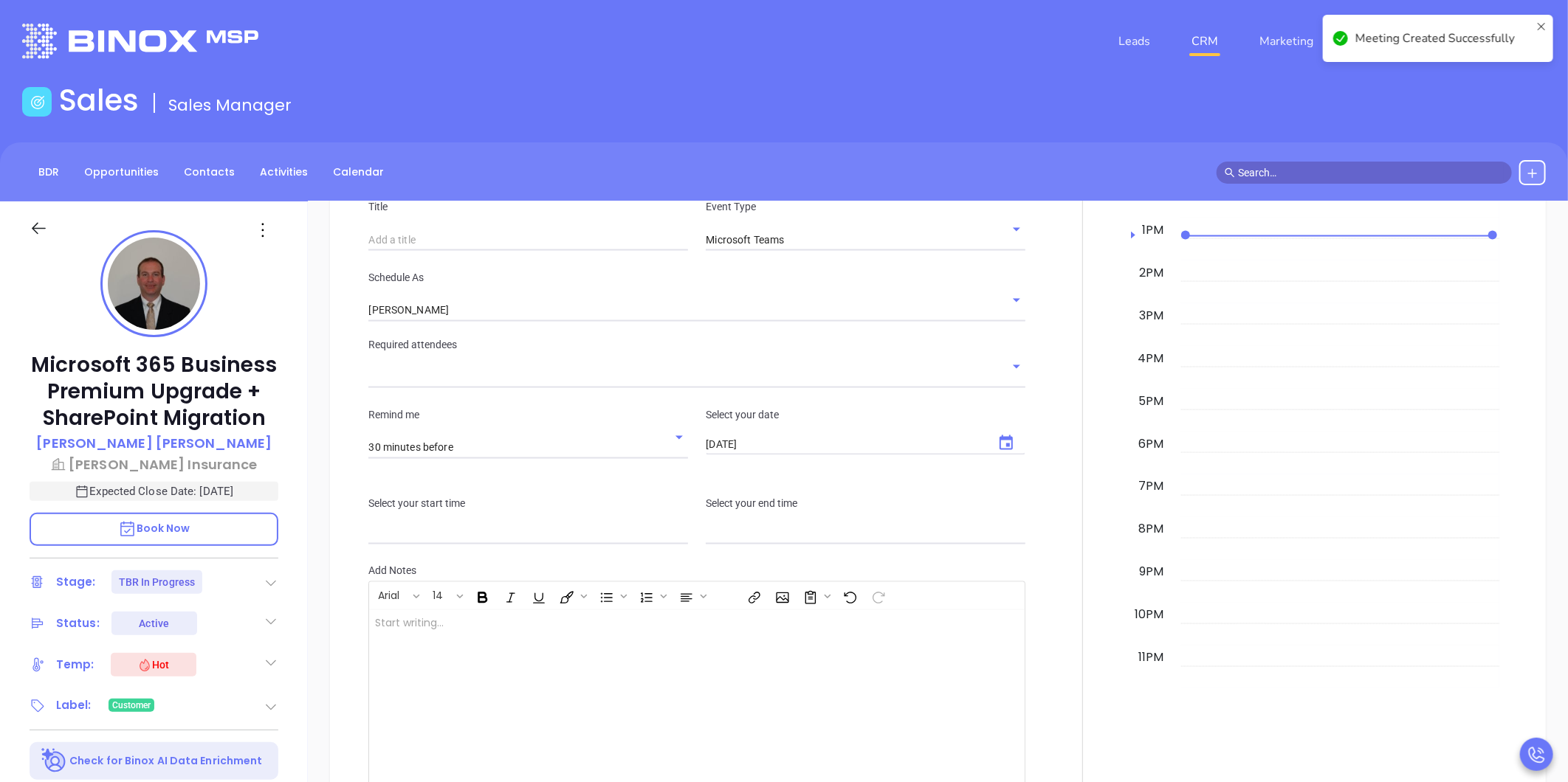
type input "Meeting"
checkbox input "false"
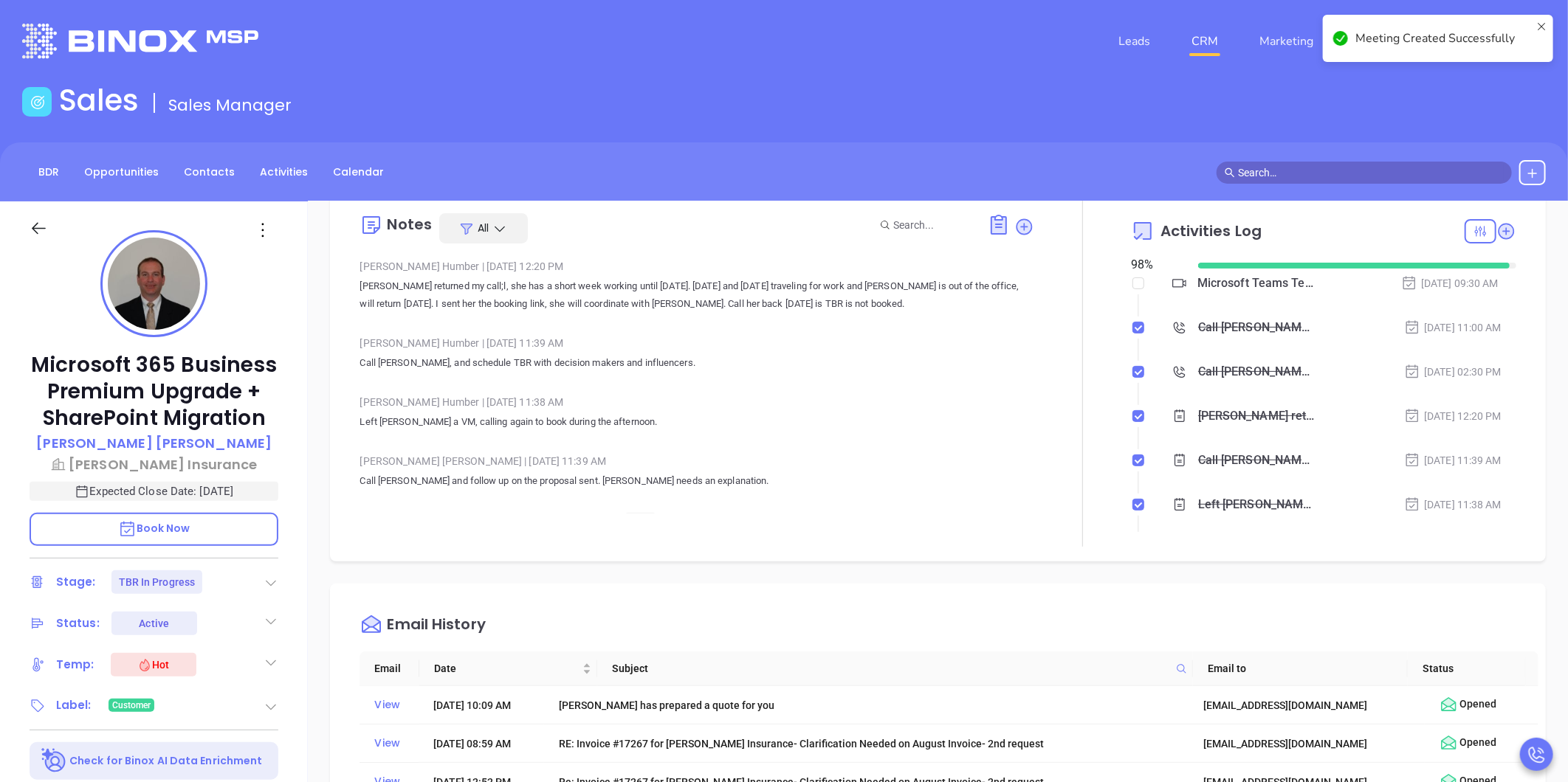
scroll to position [0, 0]
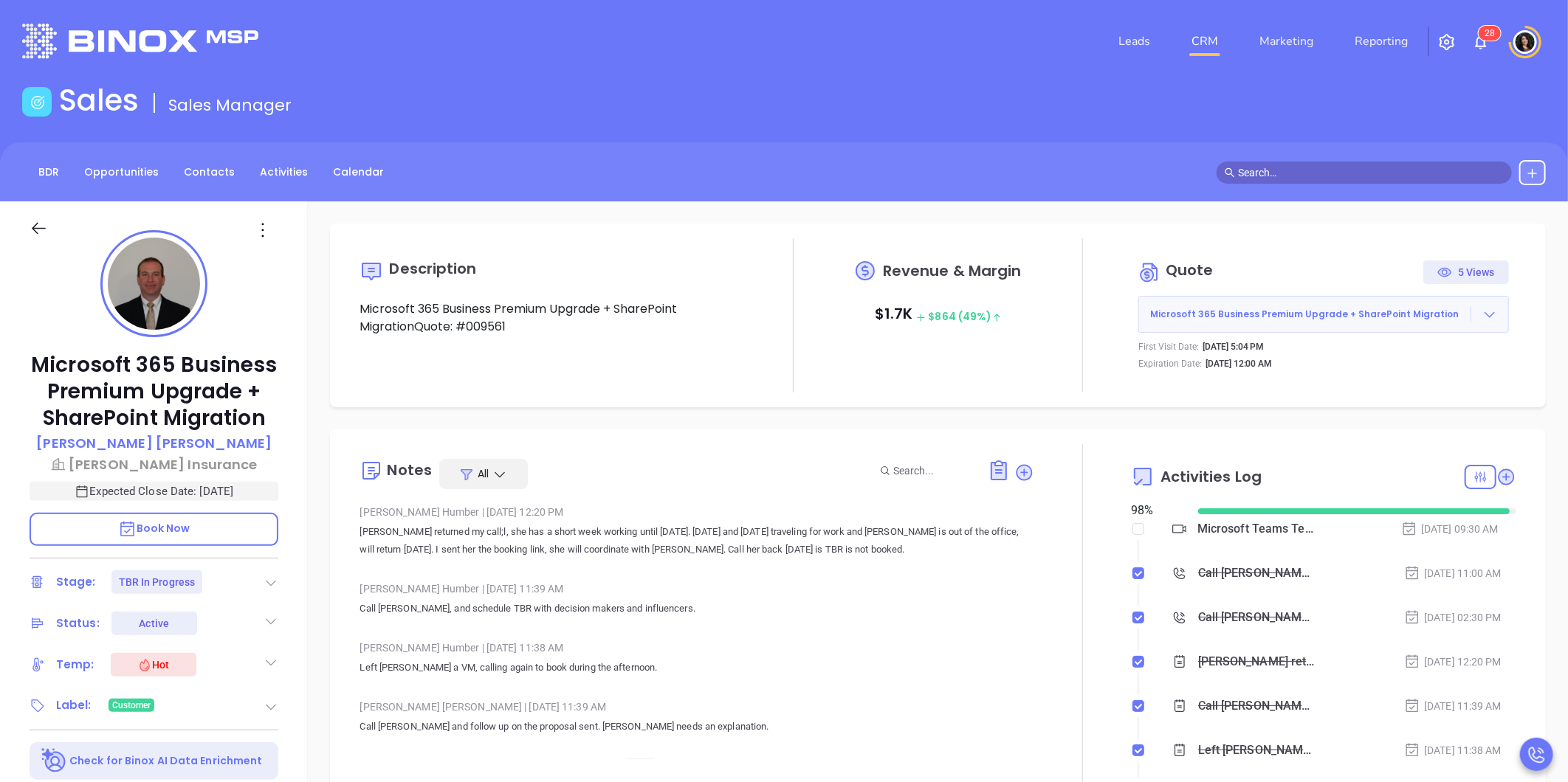
click at [1196, 43] on link "CRM" at bounding box center [1204, 41] width 39 height 30
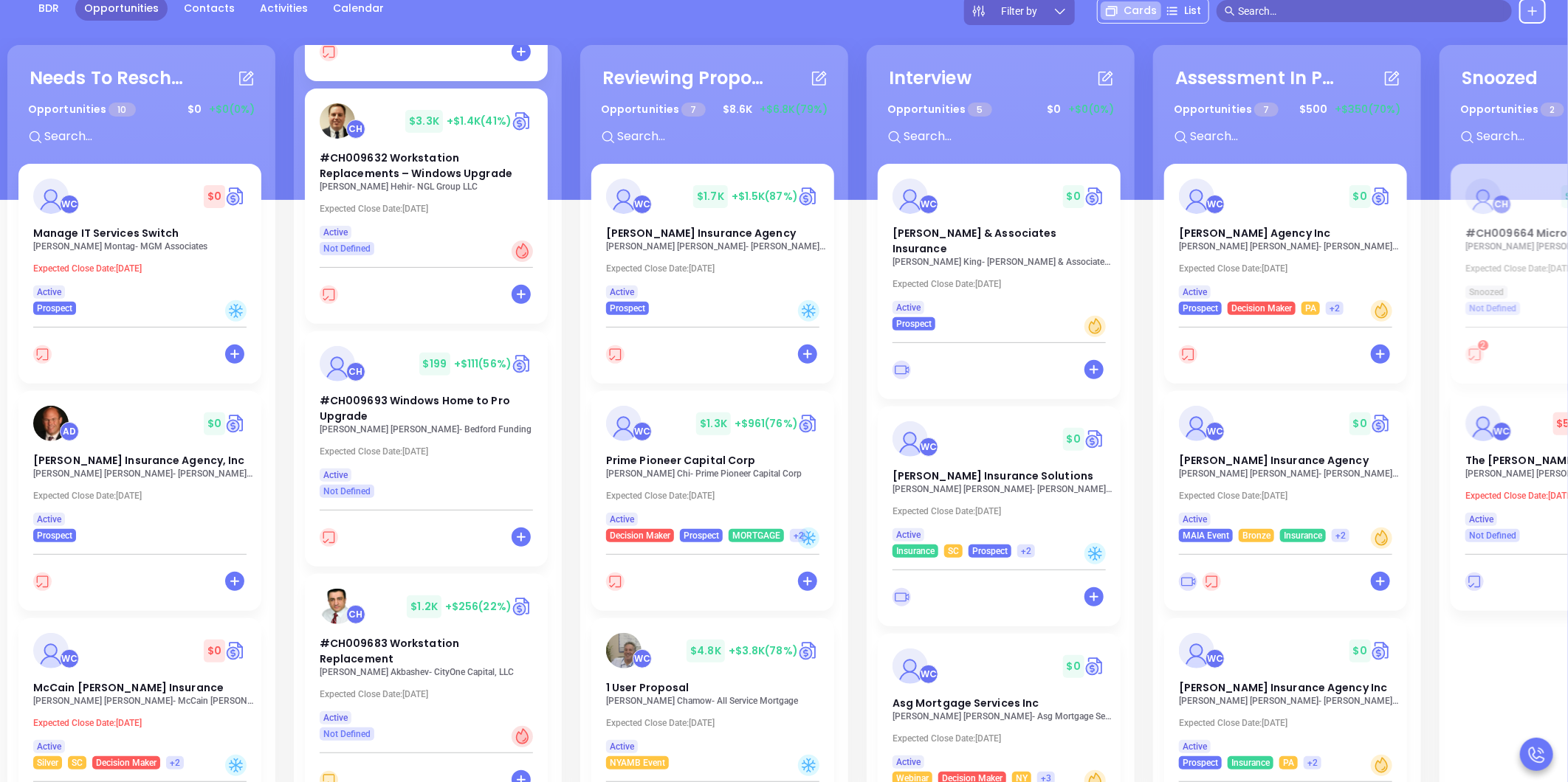
scroll to position [328, 0]
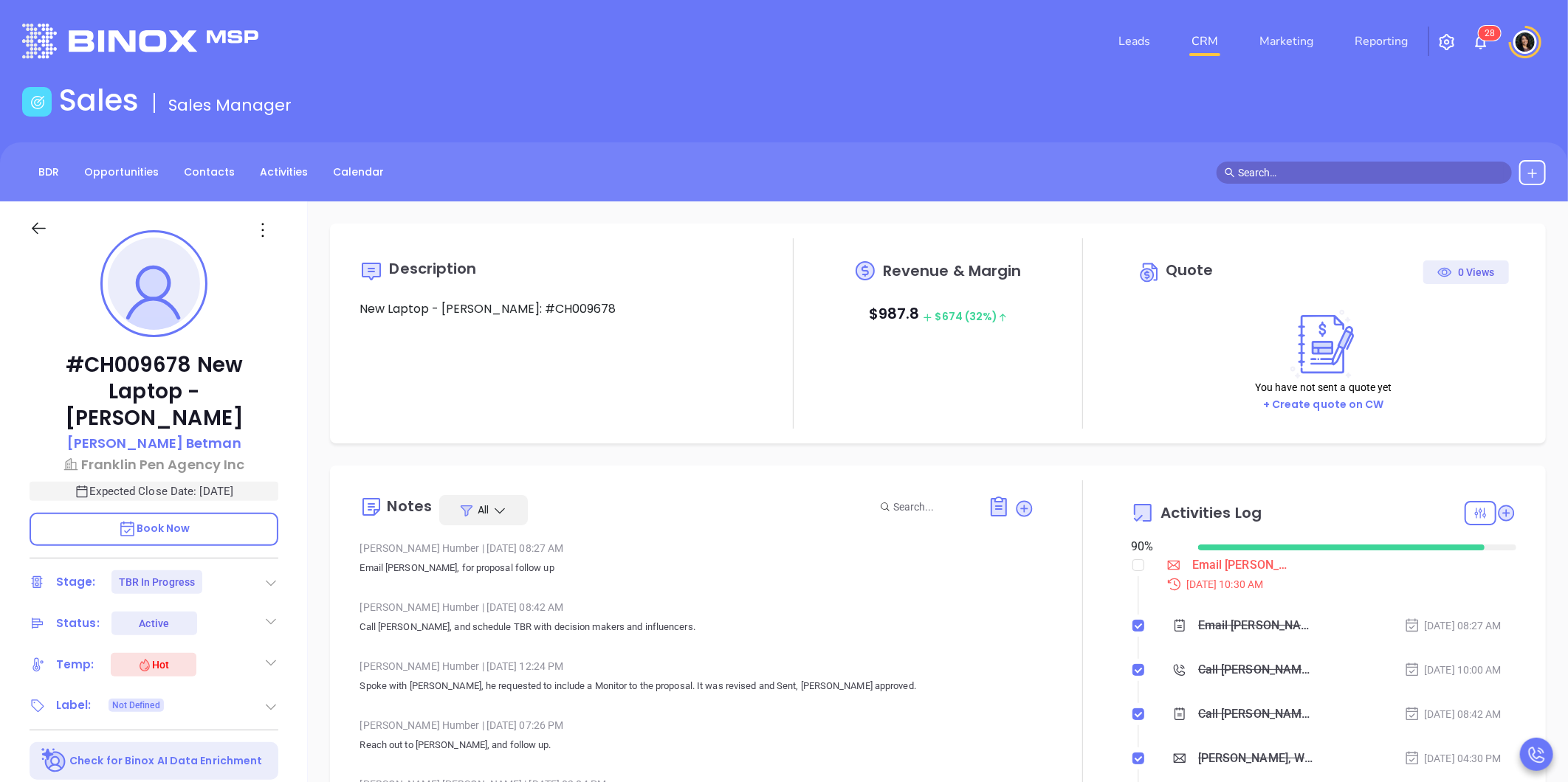
scroll to position [82, 0]
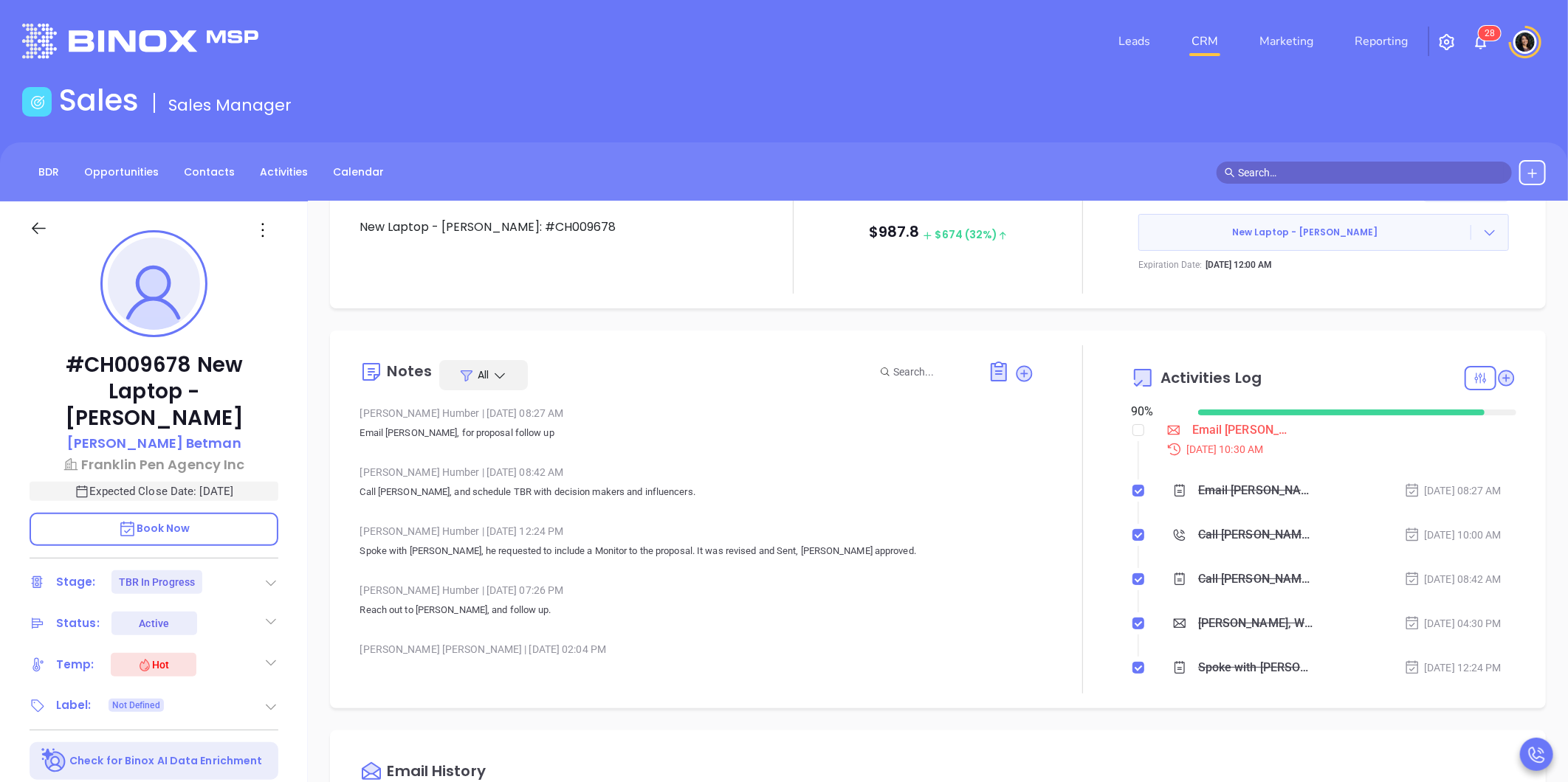
click at [1228, 439] on div "Email Robert proposal follow up - Robert Betman" at bounding box center [1242, 430] width 100 height 22
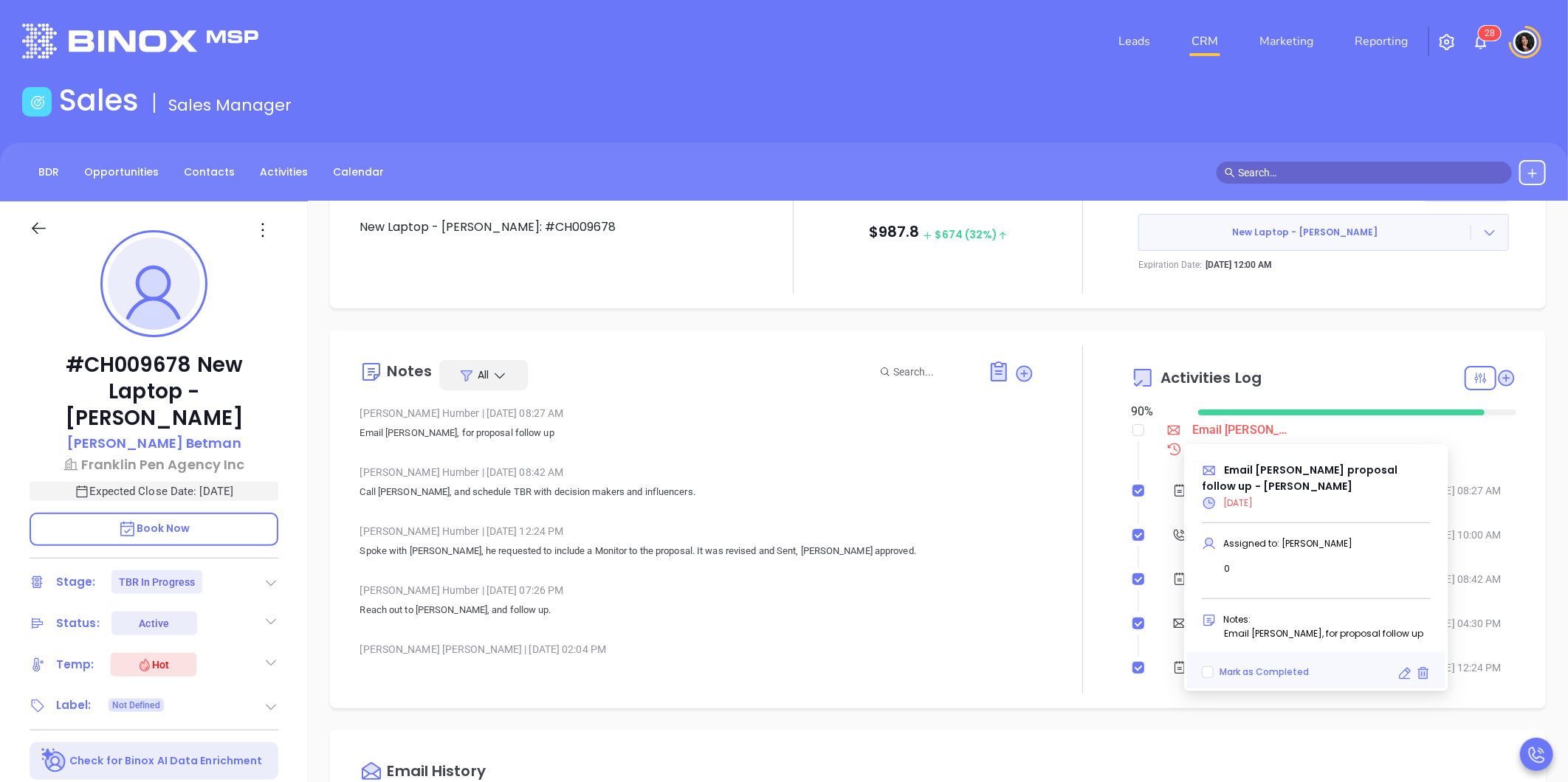
type input "[PERSON_NAME]"
click at [1403, 673] on icon at bounding box center [1405, 674] width 15 height 15
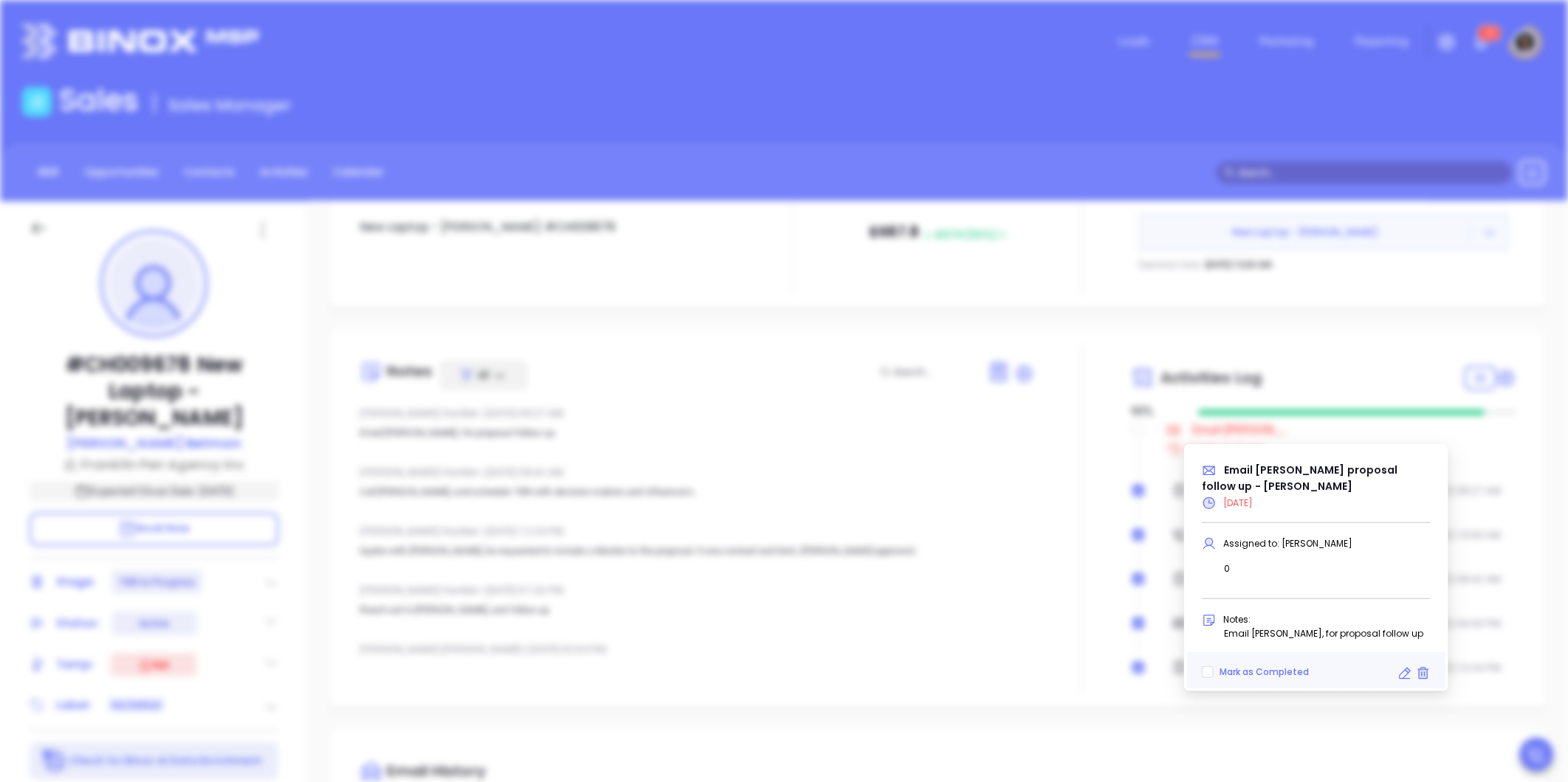
scroll to position [466, 0]
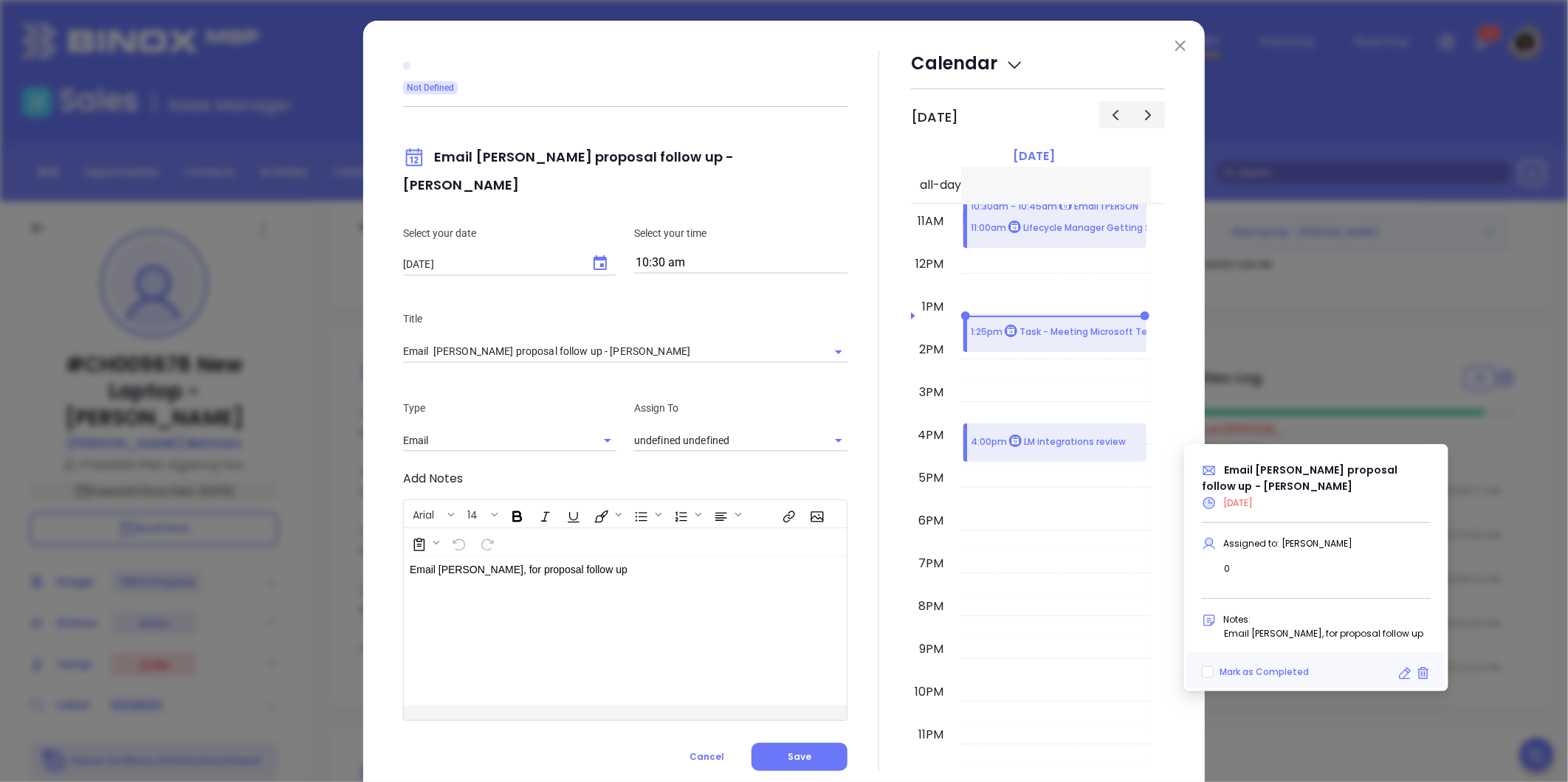
type input "[PERSON_NAME]"
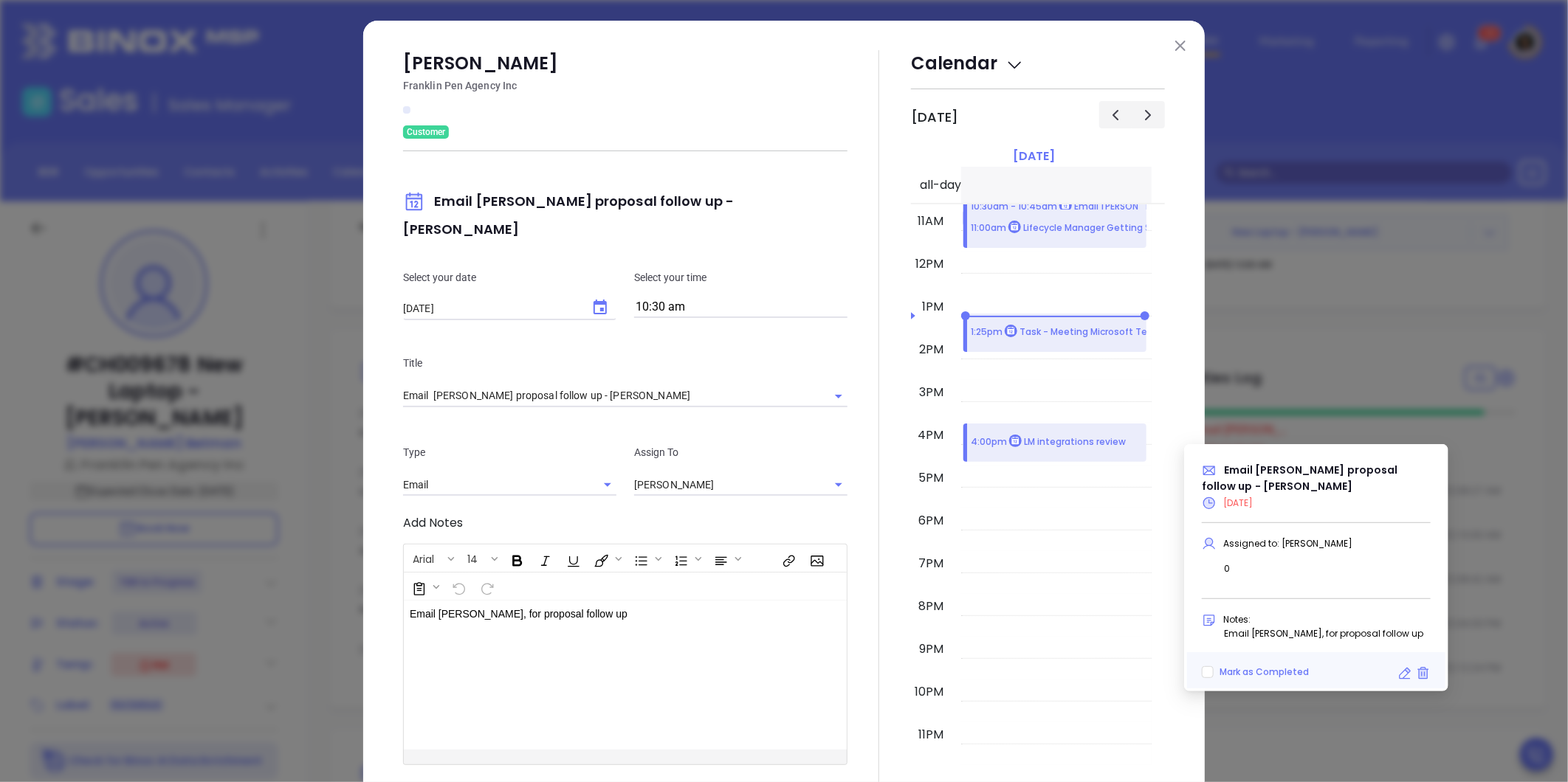
click at [659, 298] on input "10:30 am" at bounding box center [741, 307] width 213 height 20
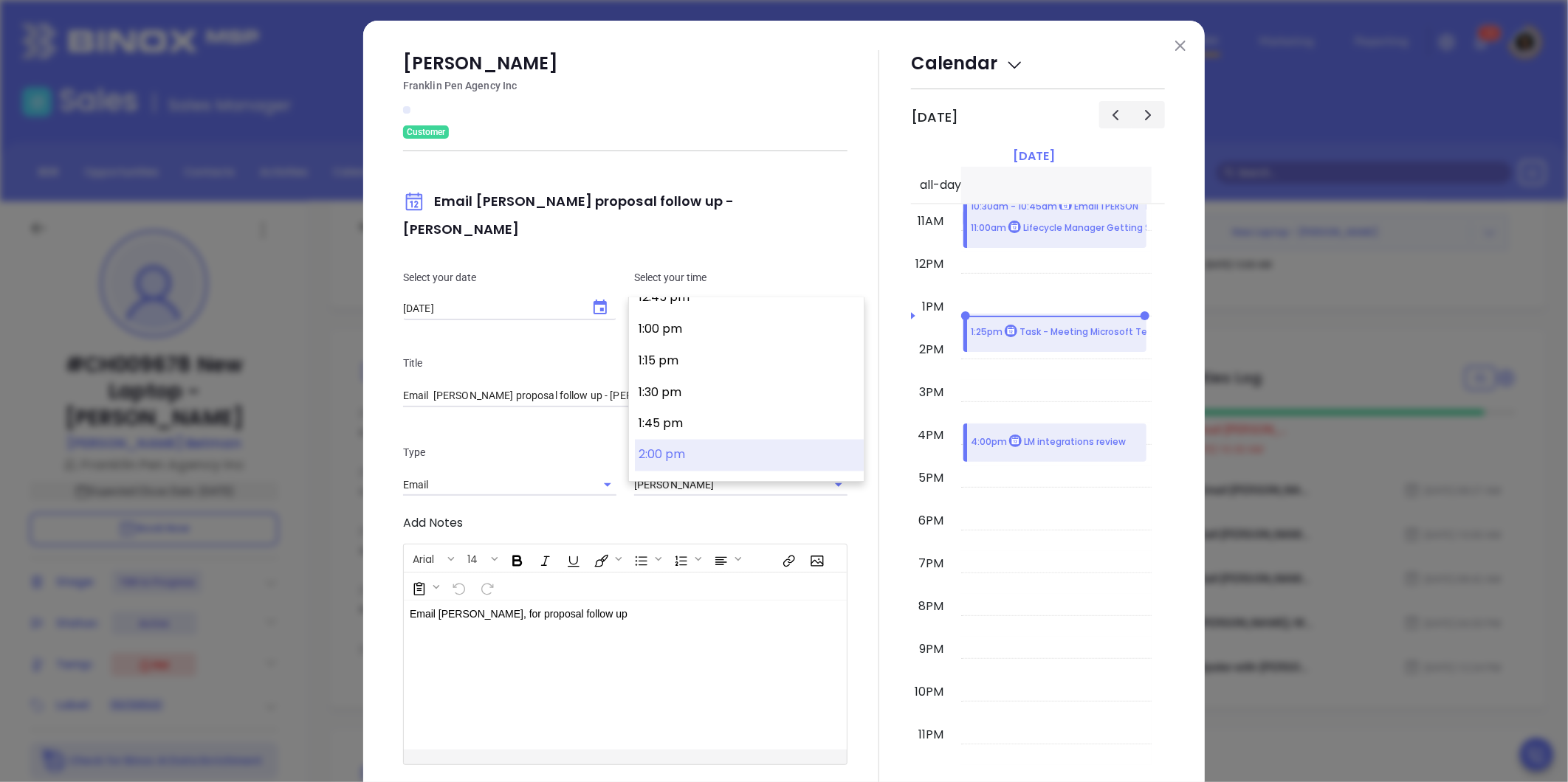
scroll to position [1710, 0]
click at [668, 431] on button "2:30 pm" at bounding box center [749, 437] width 229 height 32
type input "2:30 pm"
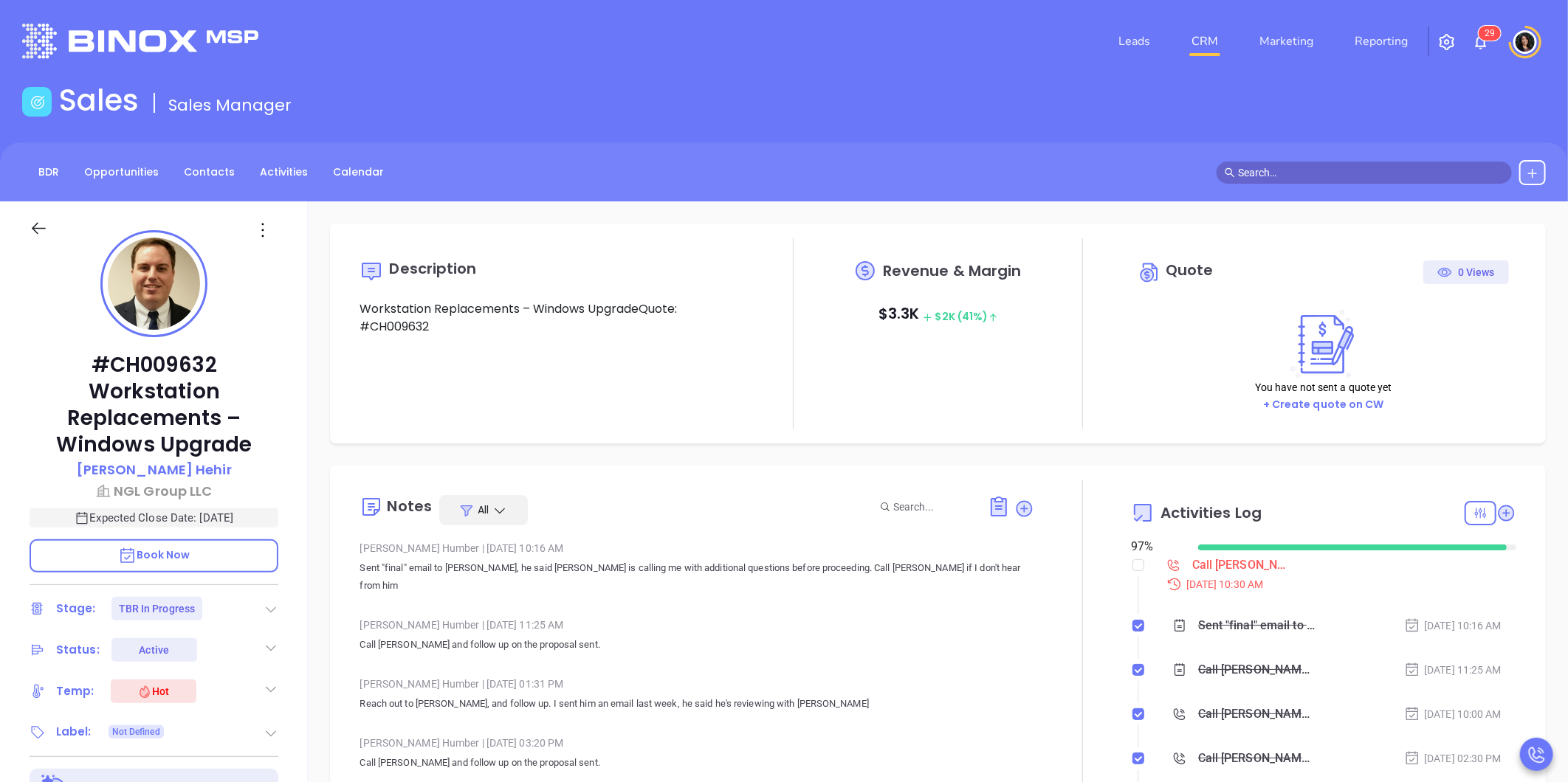
scroll to position [429, 0]
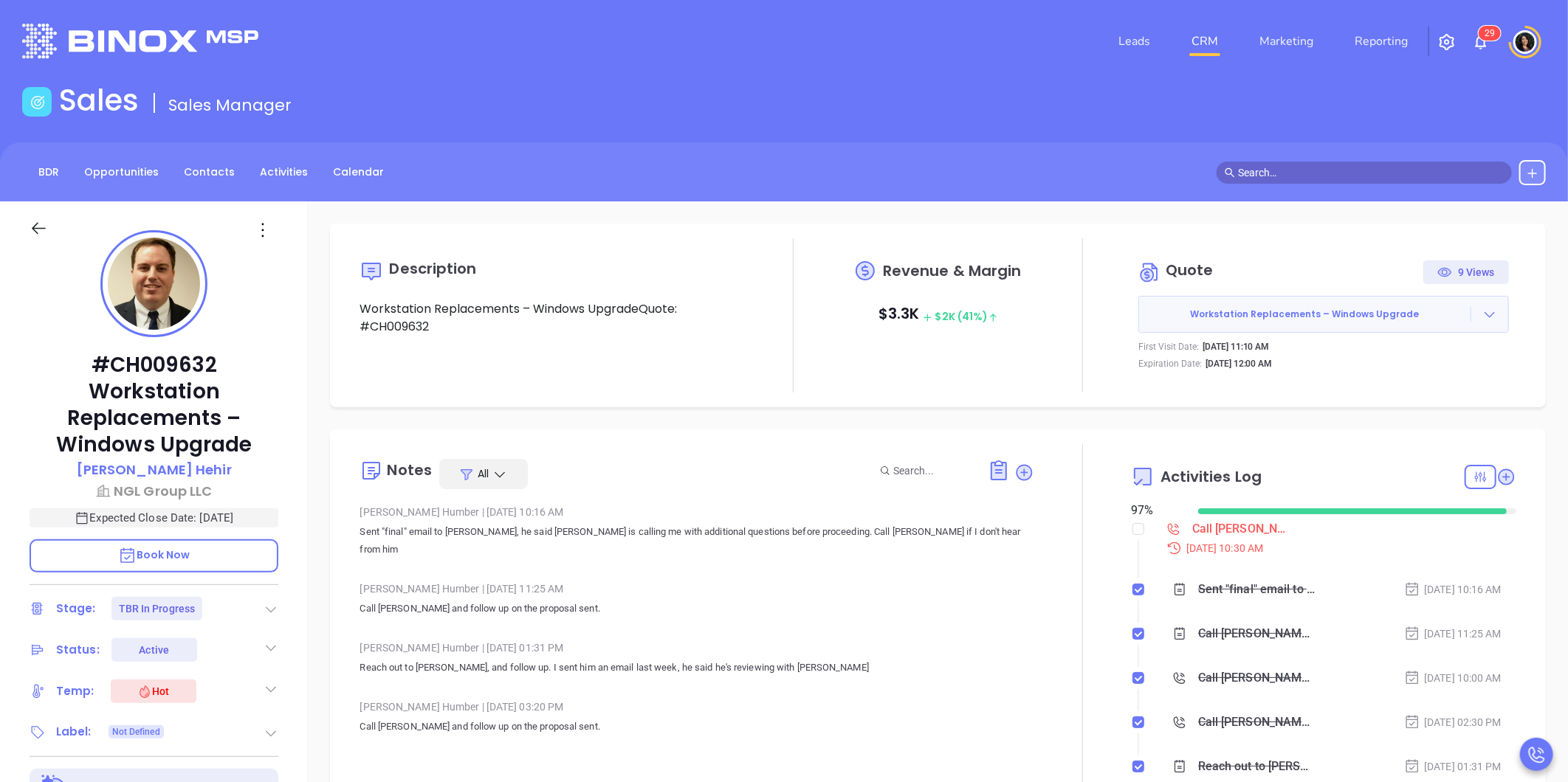
type input "[PERSON_NAME]"
click at [1201, 527] on div "Call Kenneth proposal review - Kenneth Hehir" at bounding box center [1242, 529] width 100 height 22
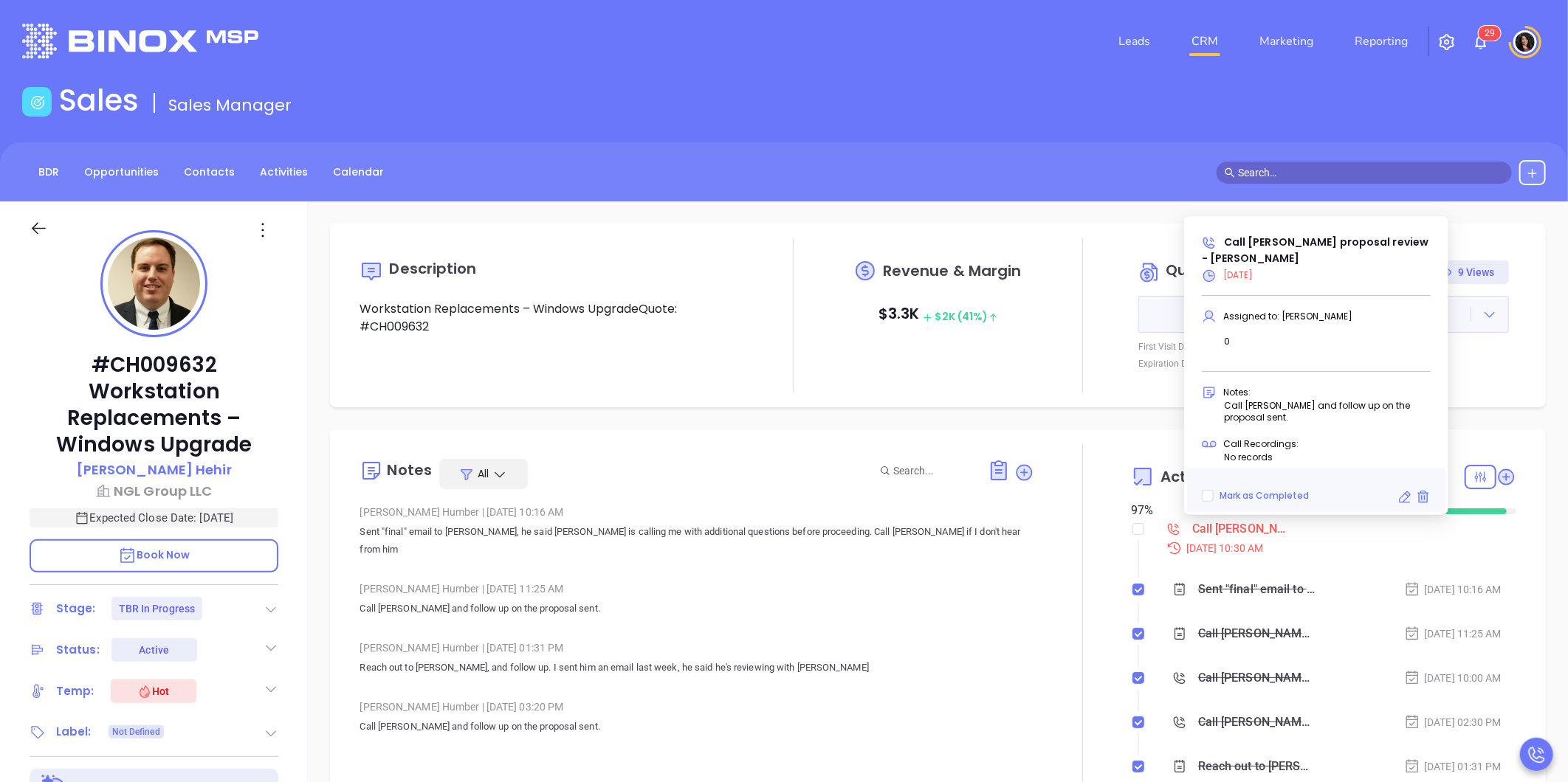
click at [1403, 498] on icon at bounding box center [1405, 498] width 15 height 15
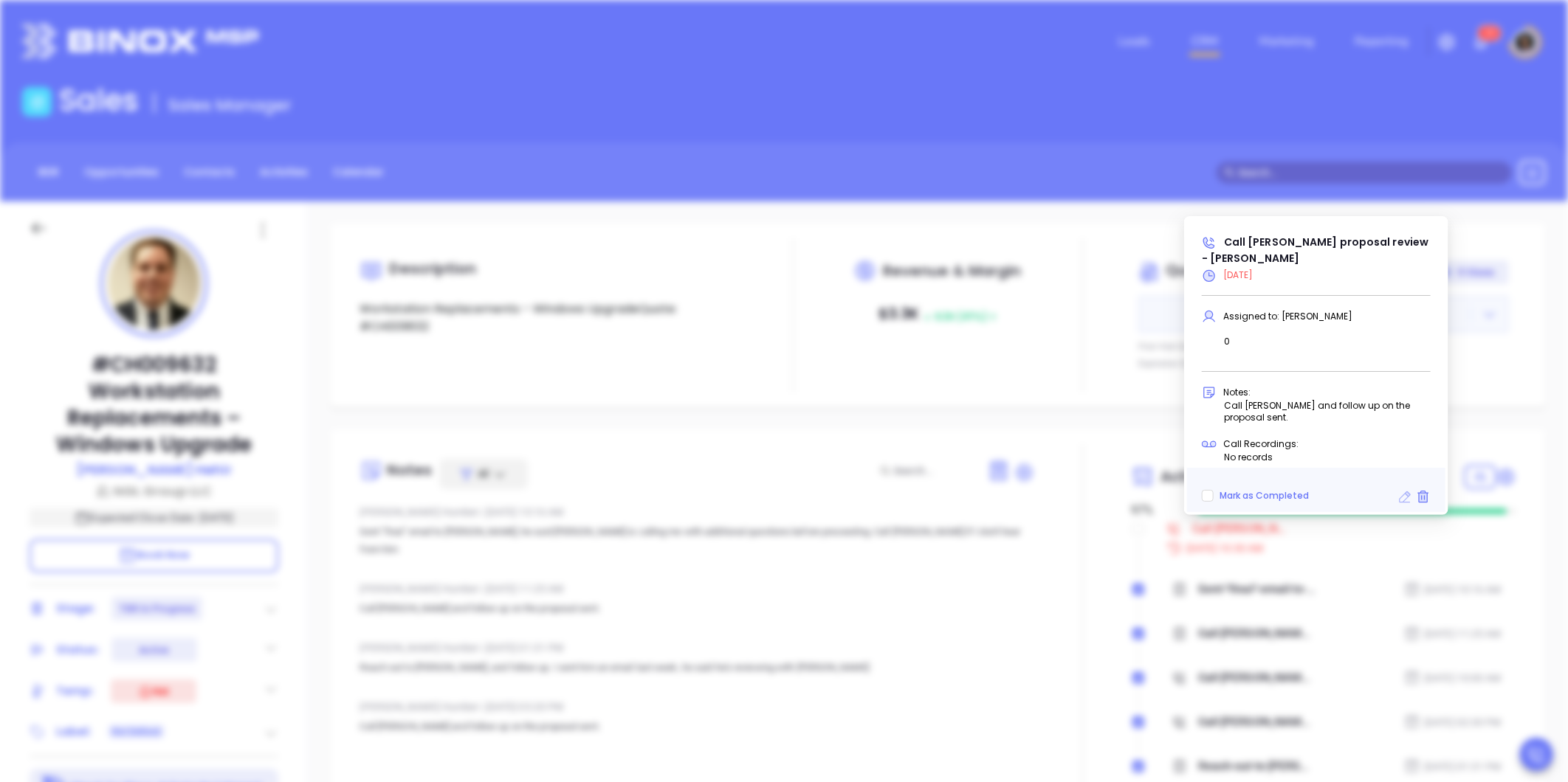
type input "[DATE]"
type input "Call Kenneth proposal review - Kenneth Hehir"
type input "Call"
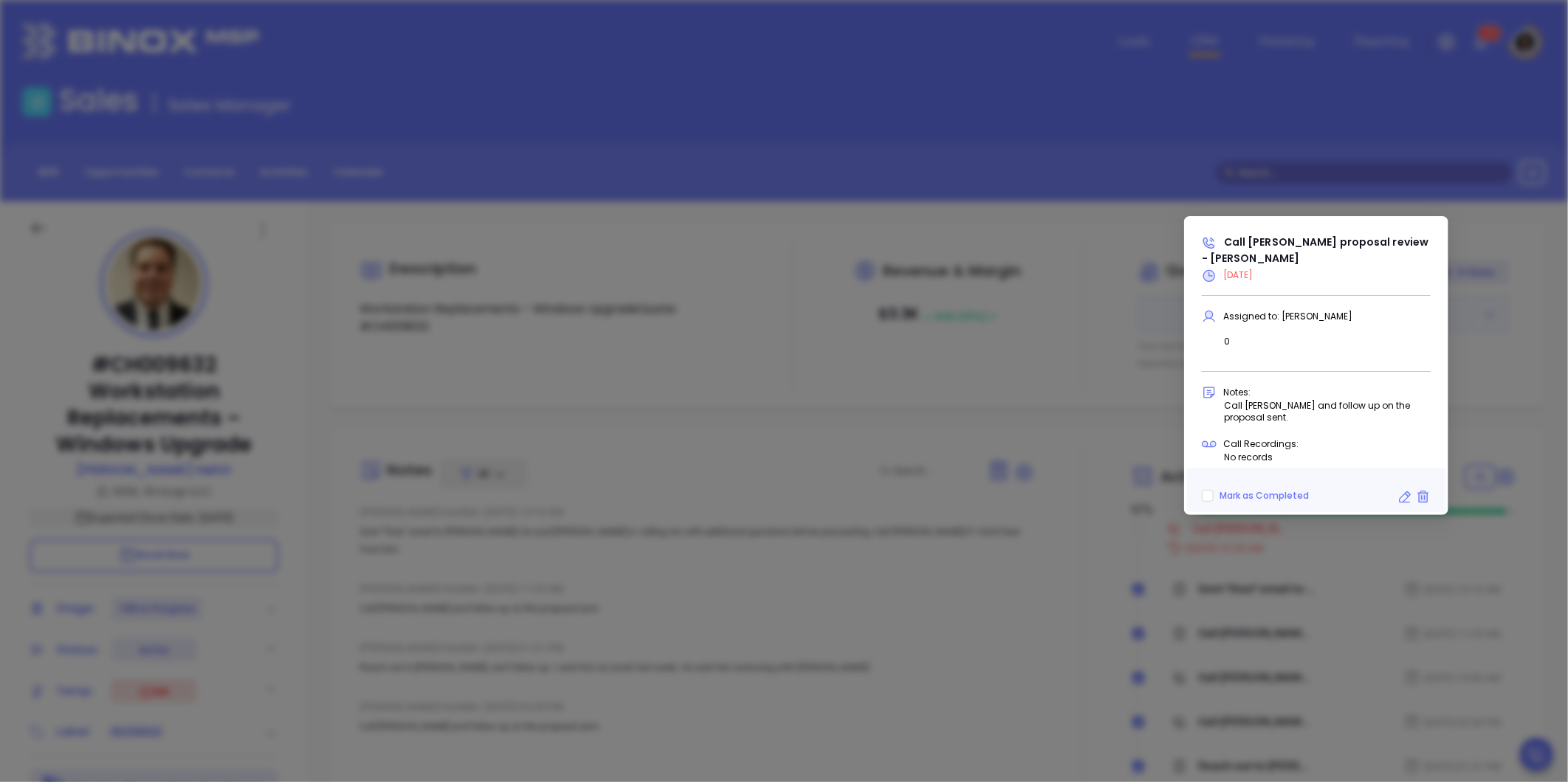
scroll to position [466, 0]
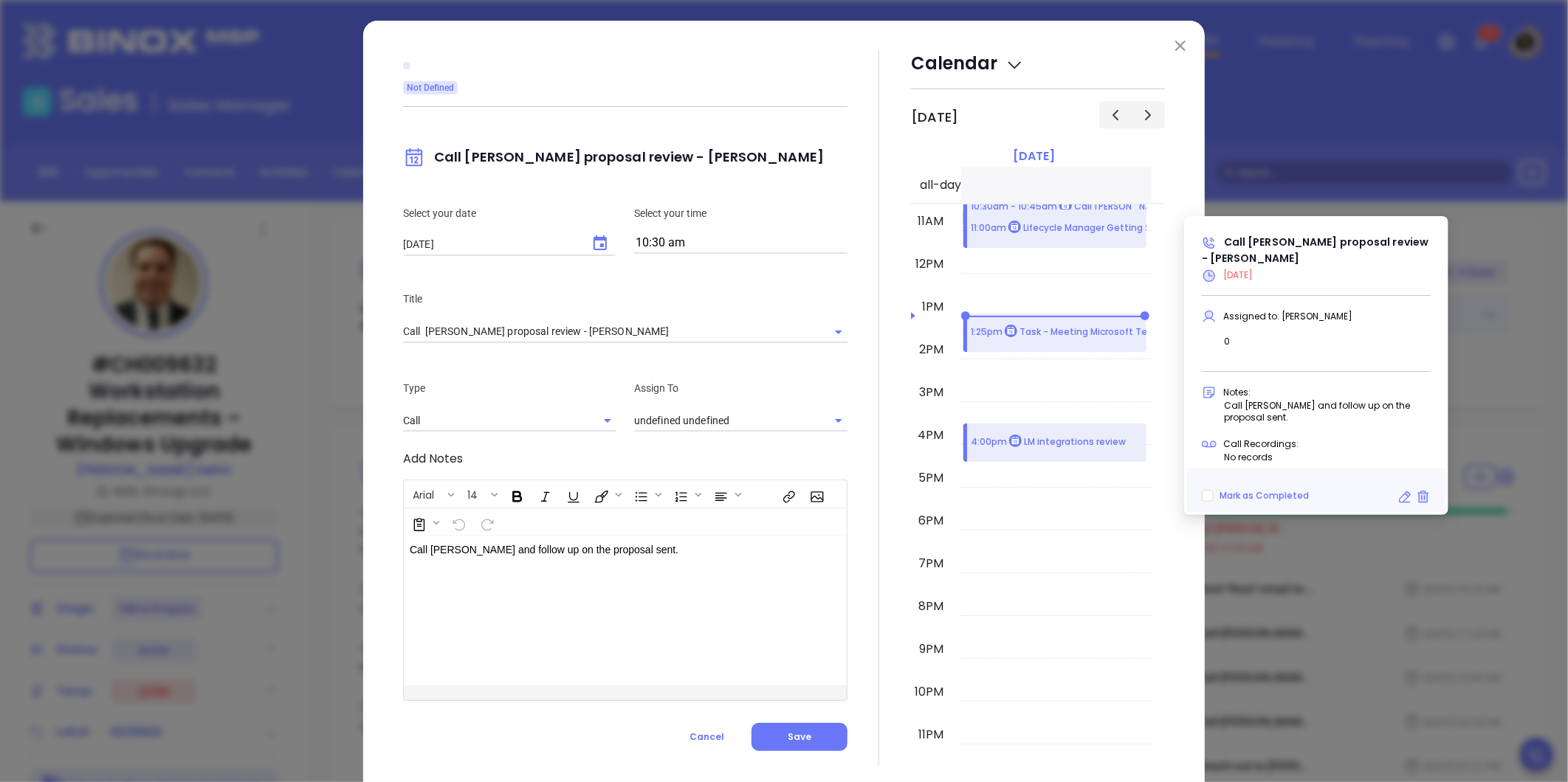
type input "Carla Humber"
click at [653, 244] on input "10:30 am" at bounding box center [741, 243] width 213 height 20
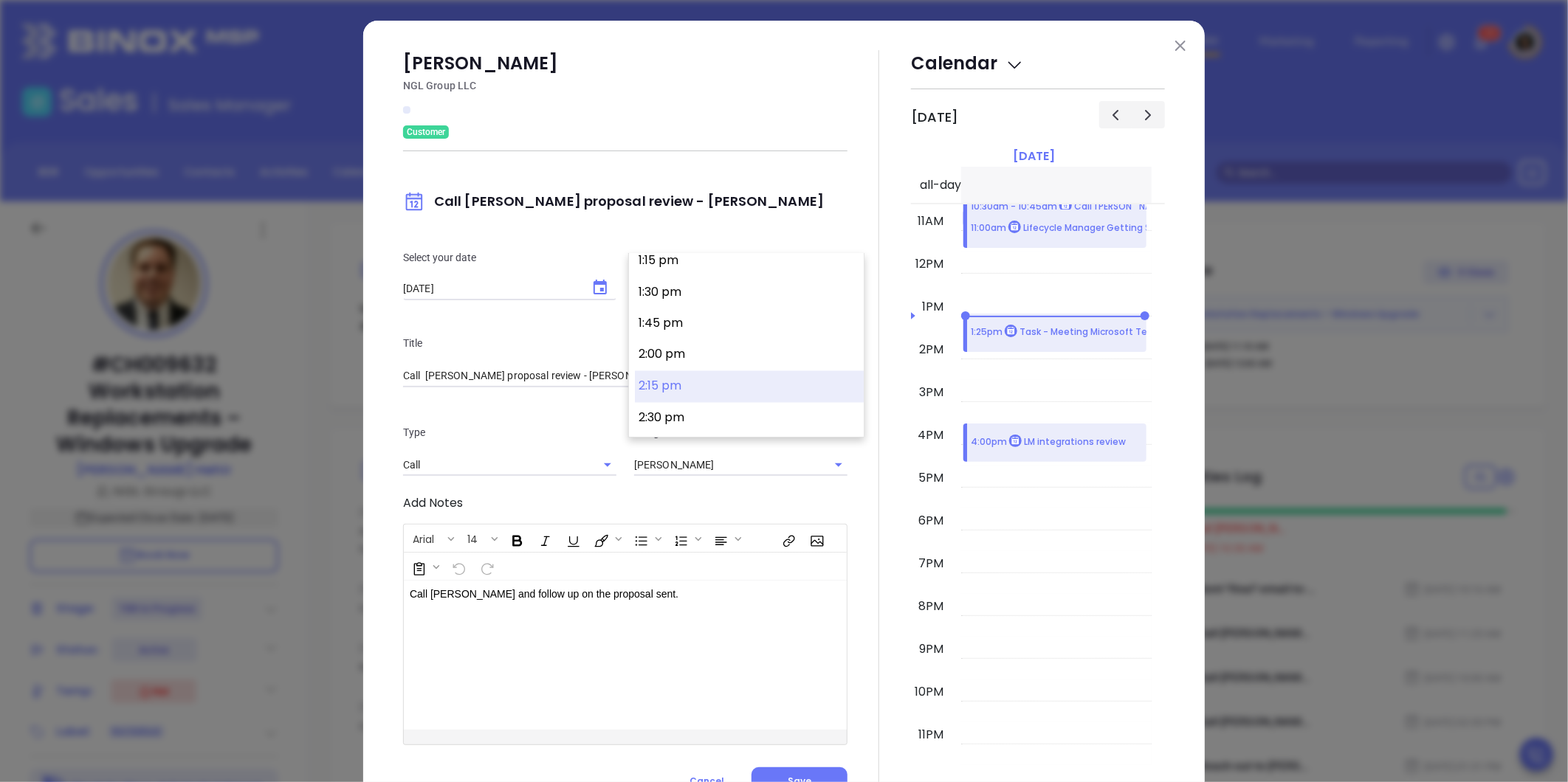
scroll to position [1710, 0]
click at [687, 389] on button "2:30 pm" at bounding box center [749, 393] width 229 height 32
type input "2:30 pm"
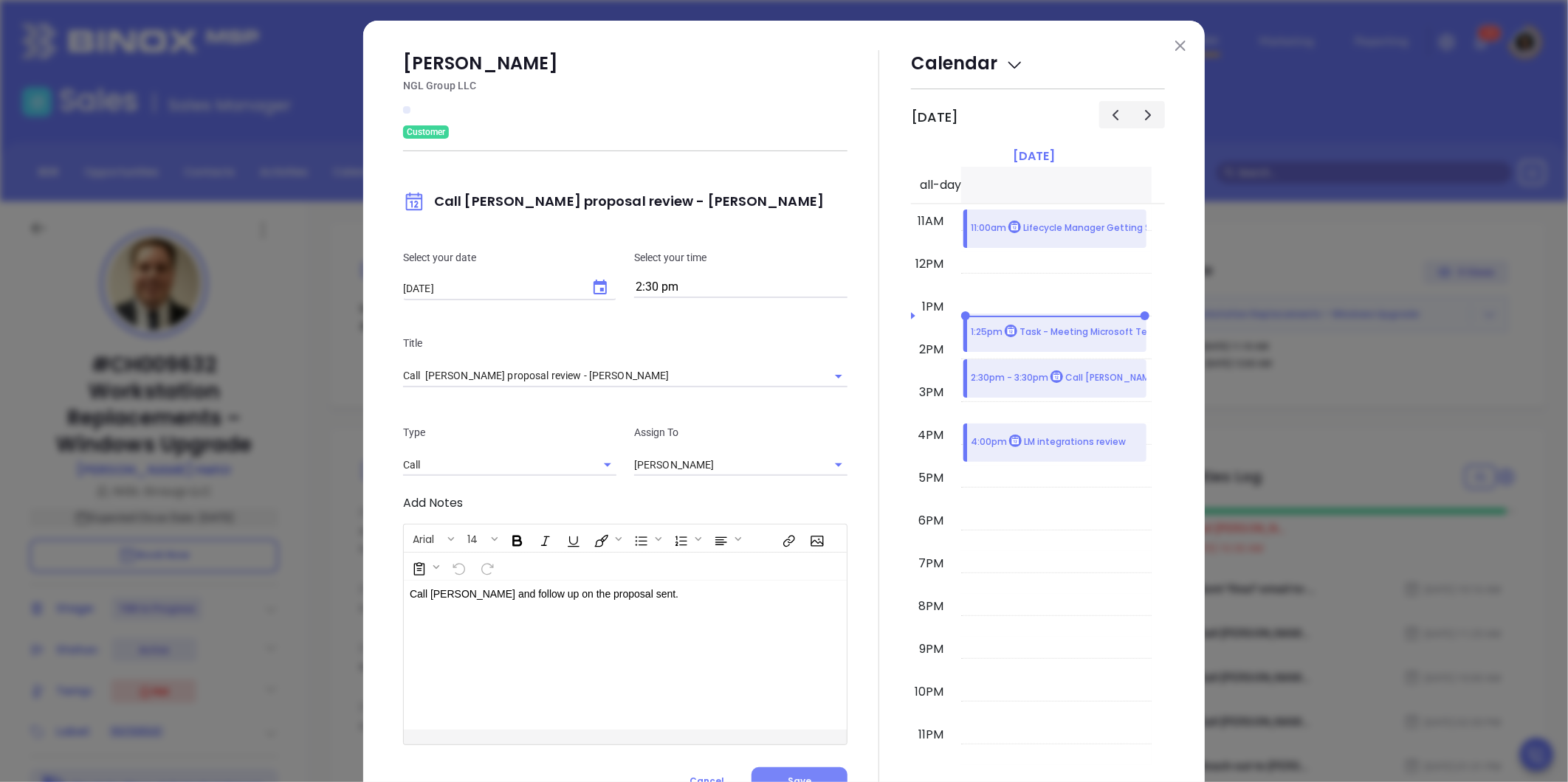
click at [795, 775] on span "Save" at bounding box center [799, 780] width 24 height 12
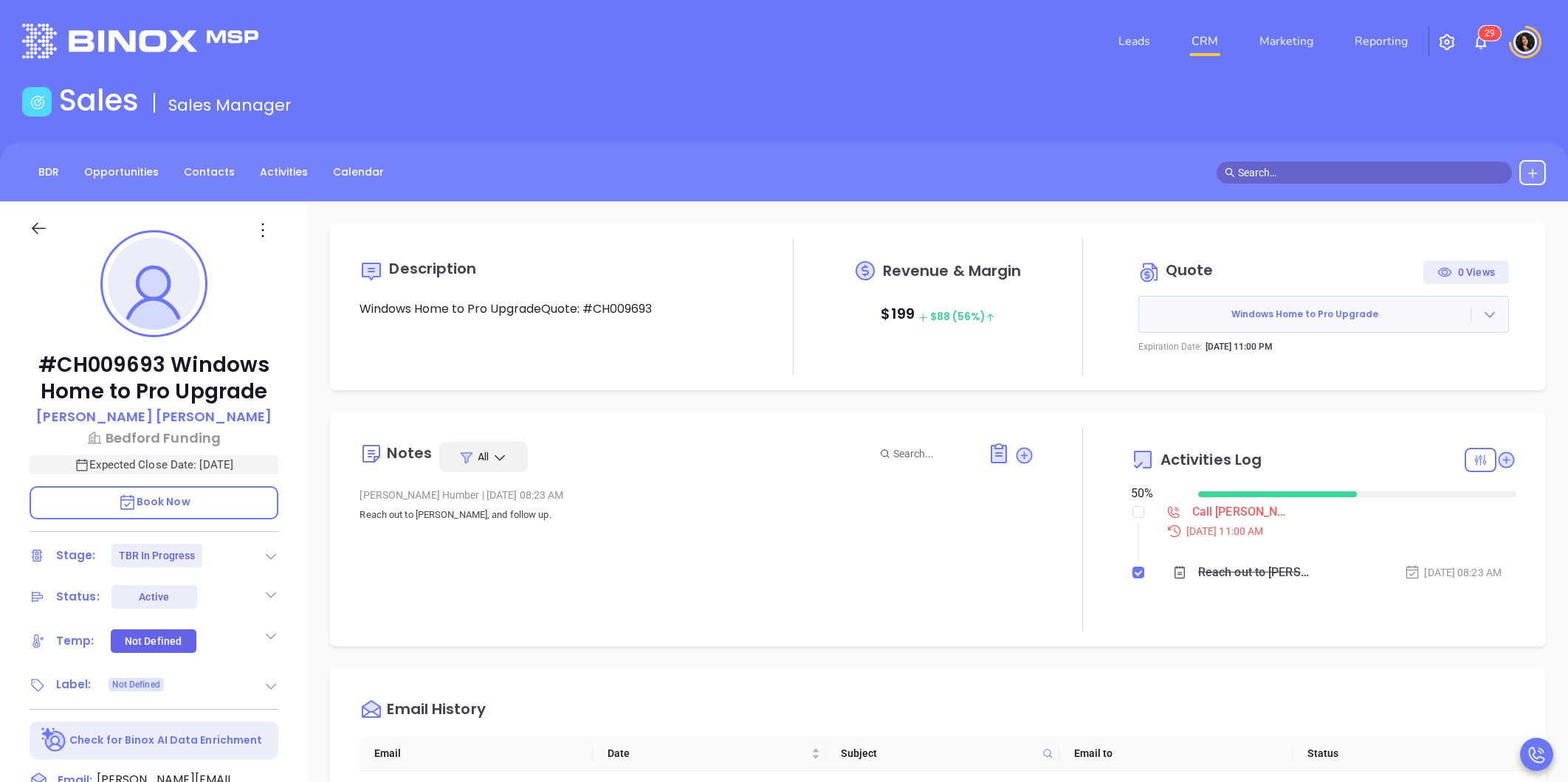
type input "[PERSON_NAME]"
click at [1211, 521] on div "Call Martin to follow up - Martin Murray" at bounding box center [1242, 511] width 100 height 22
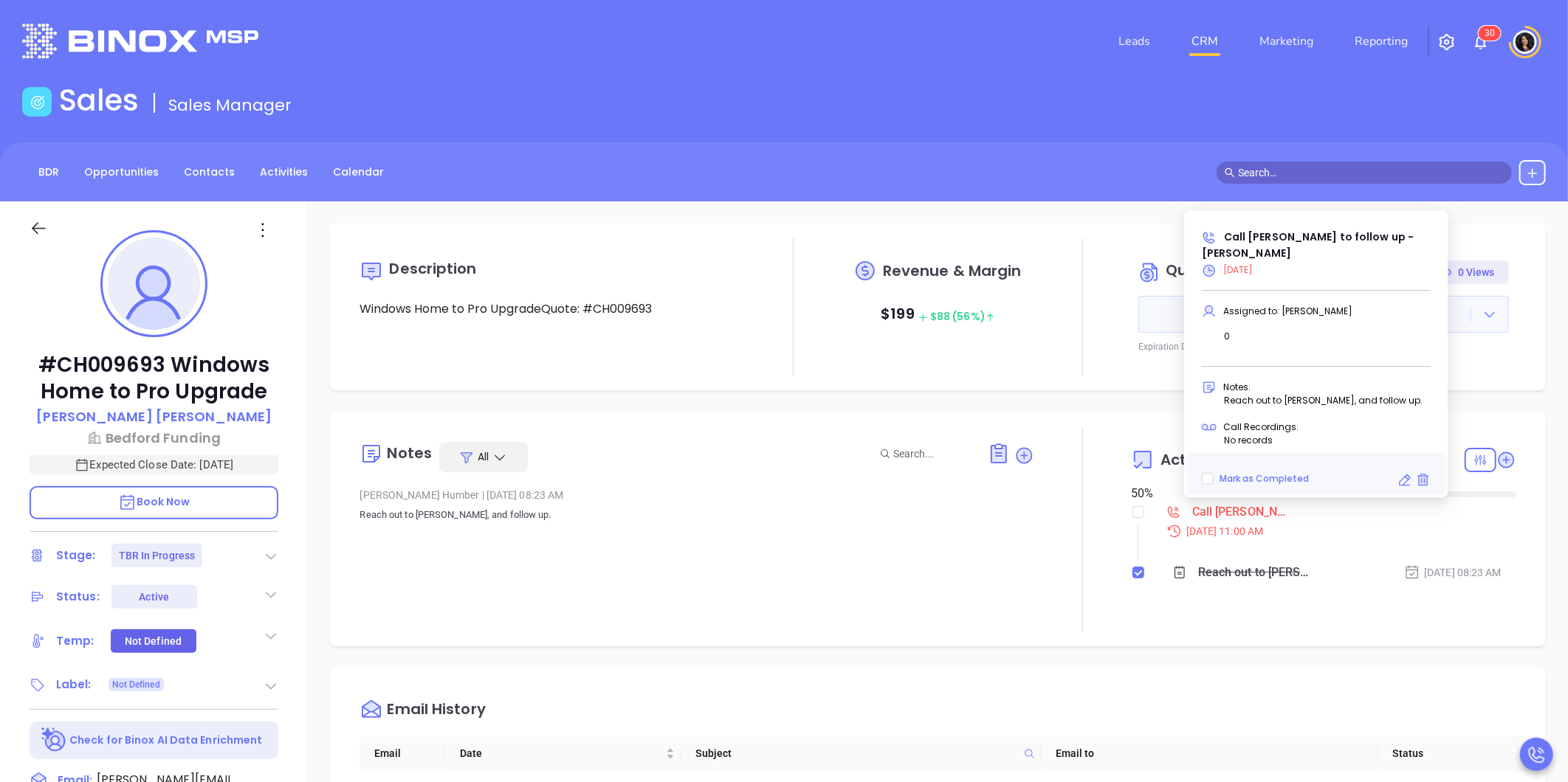
click at [1405, 475] on icon at bounding box center [1405, 480] width 15 height 15
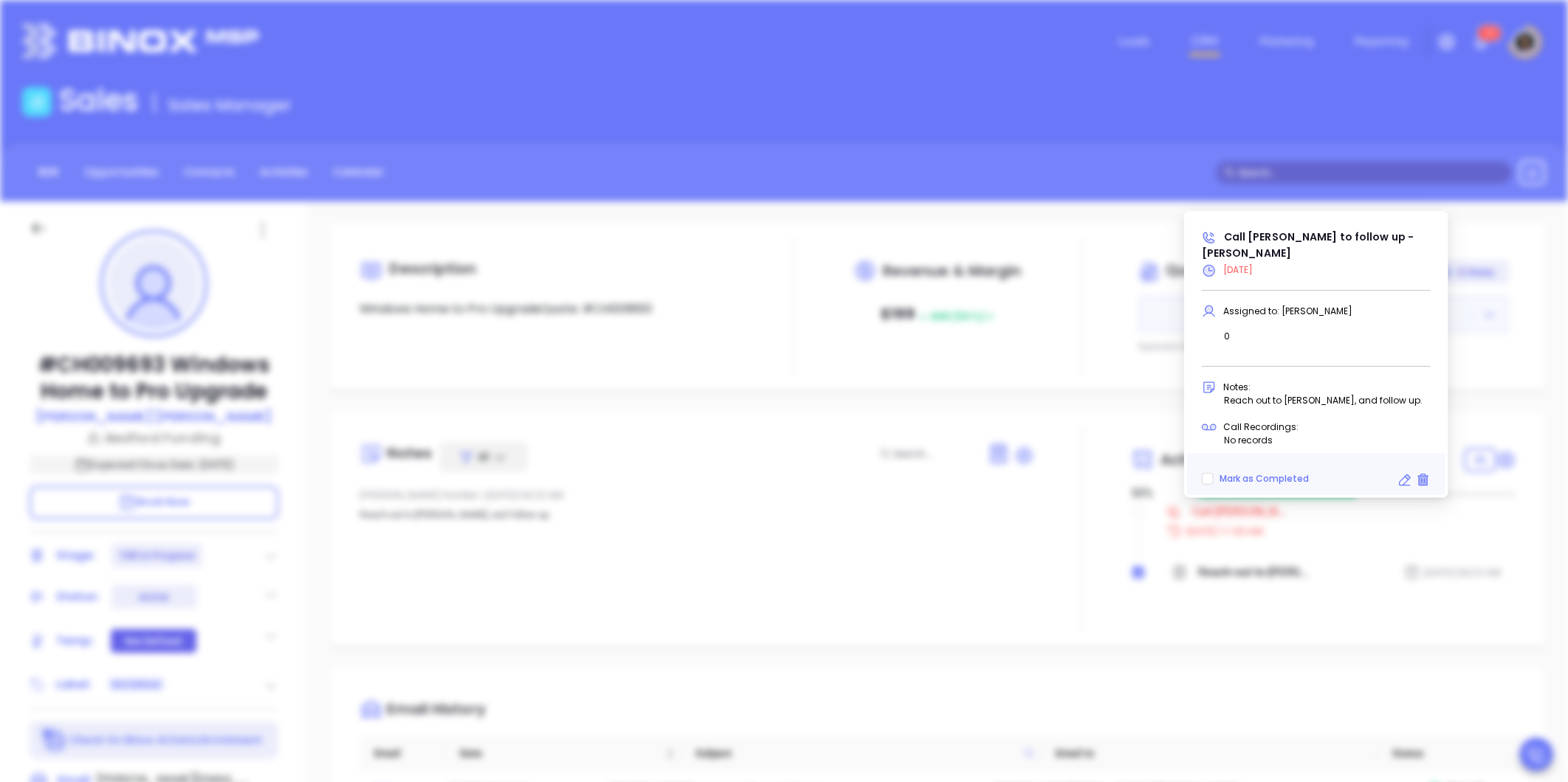
type input "10/08/2025"
type input "Call Martin to follow up - Martin Murray"
type input "Call"
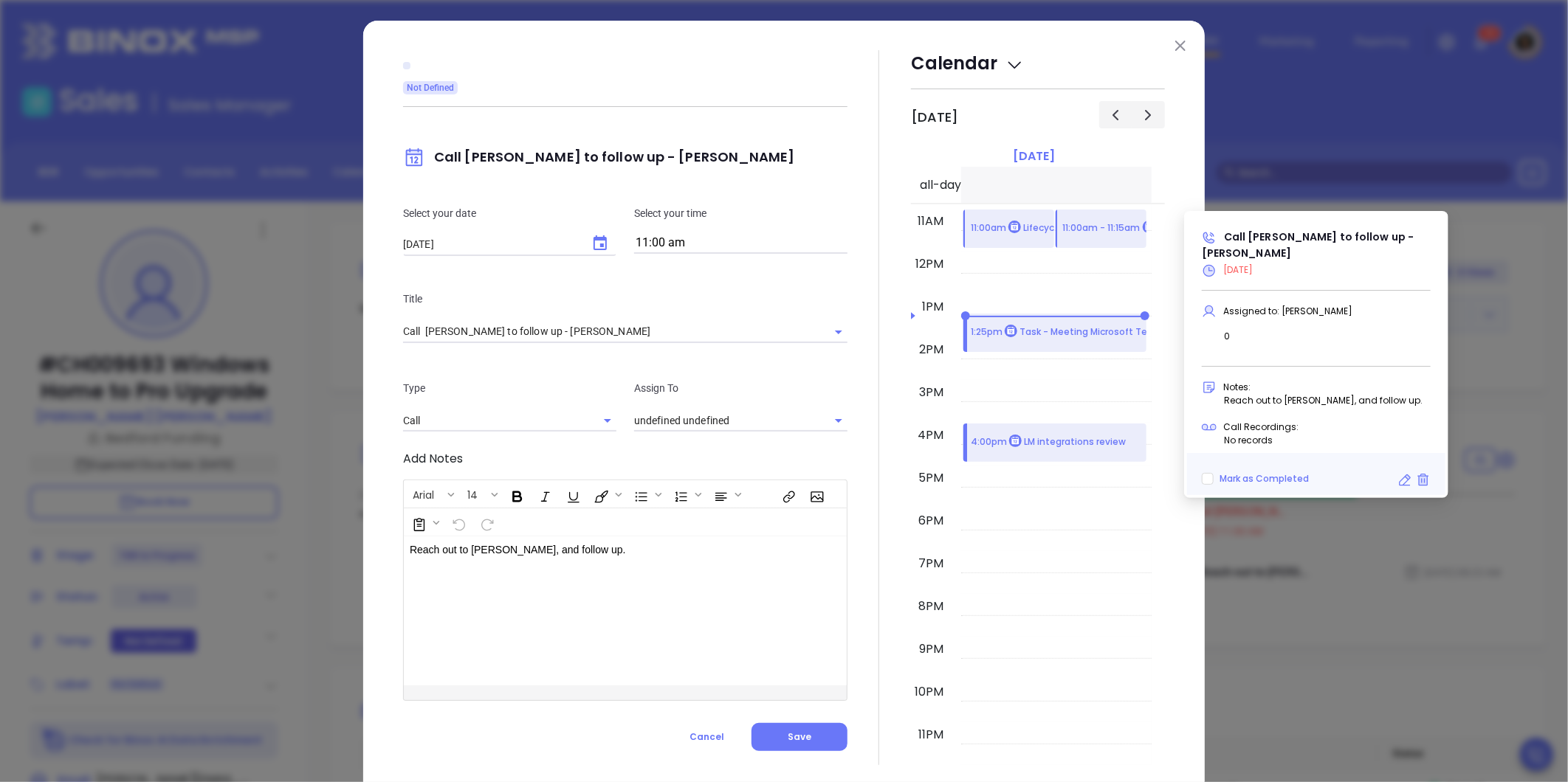
type input "Carla Humber"
click at [654, 253] on div "Select your date 10/08/2025 ​ Select your time 11:00 am" at bounding box center [625, 230] width 462 height 85
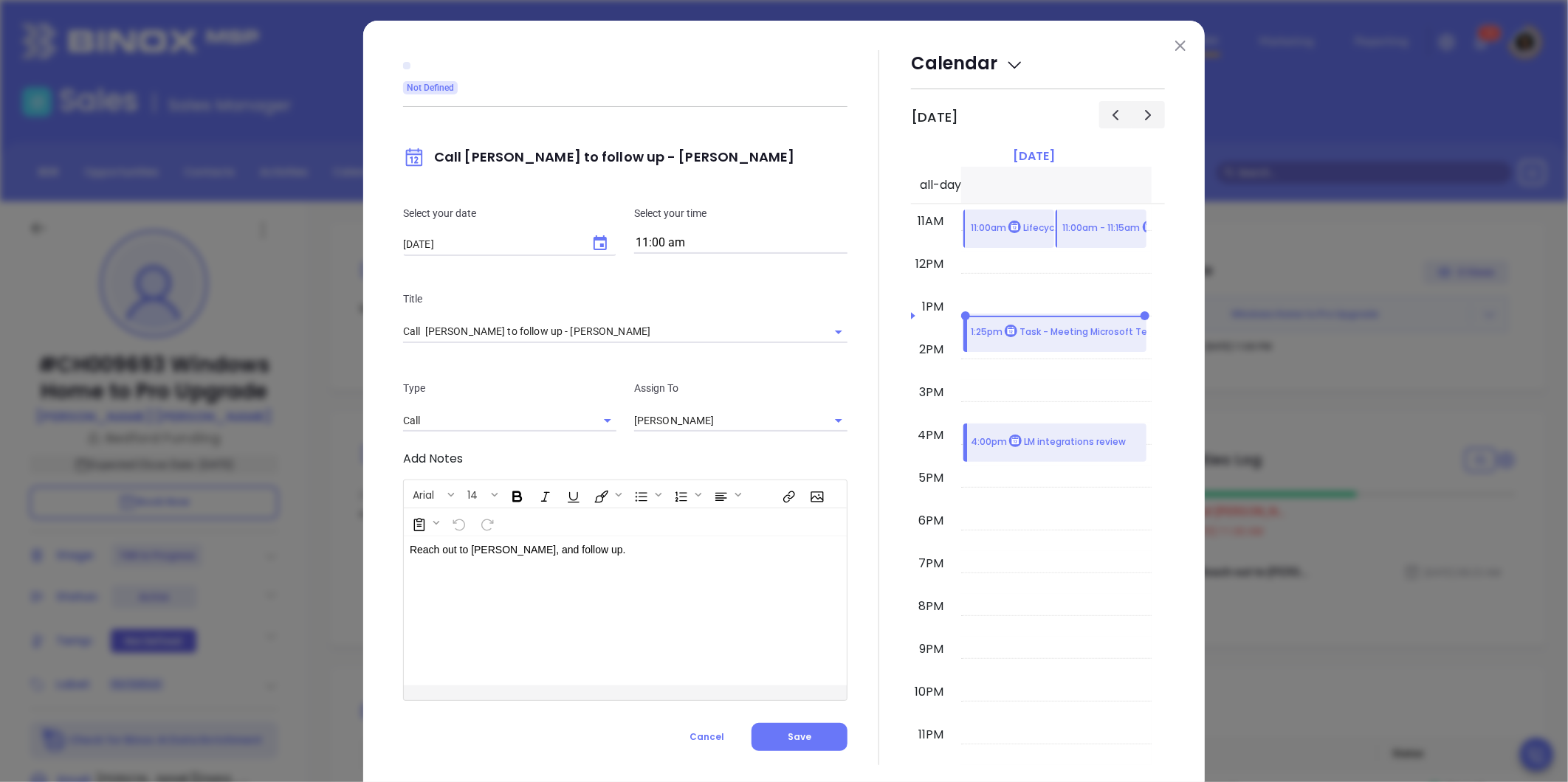
click at [654, 248] on input "11:00 am" at bounding box center [741, 243] width 213 height 20
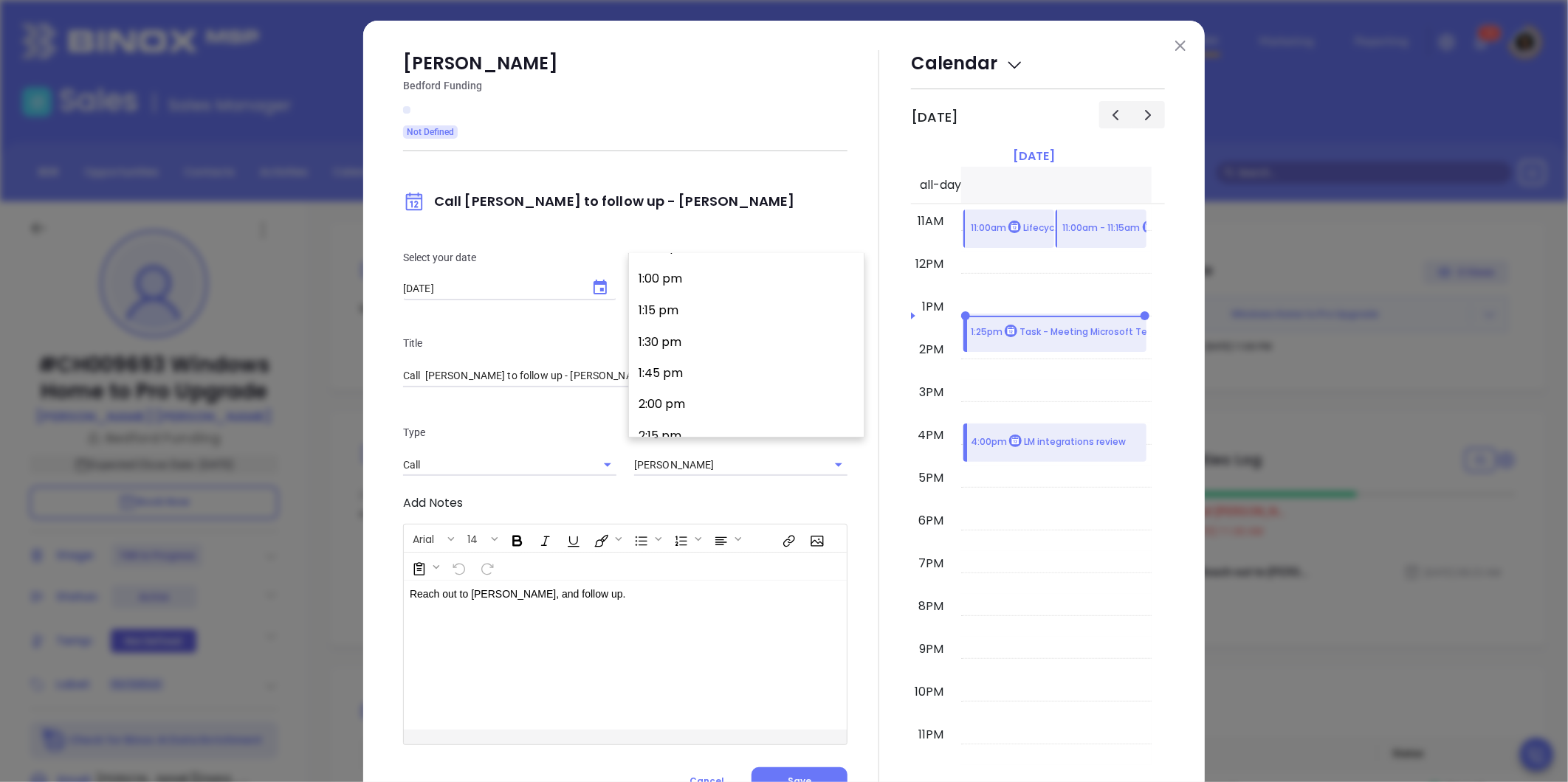
scroll to position [1774, 0]
click at [688, 336] on button "2:30 pm" at bounding box center [749, 330] width 229 height 32
type input "2:30 pm"
click at [801, 768] on button "Save" at bounding box center [799, 781] width 96 height 28
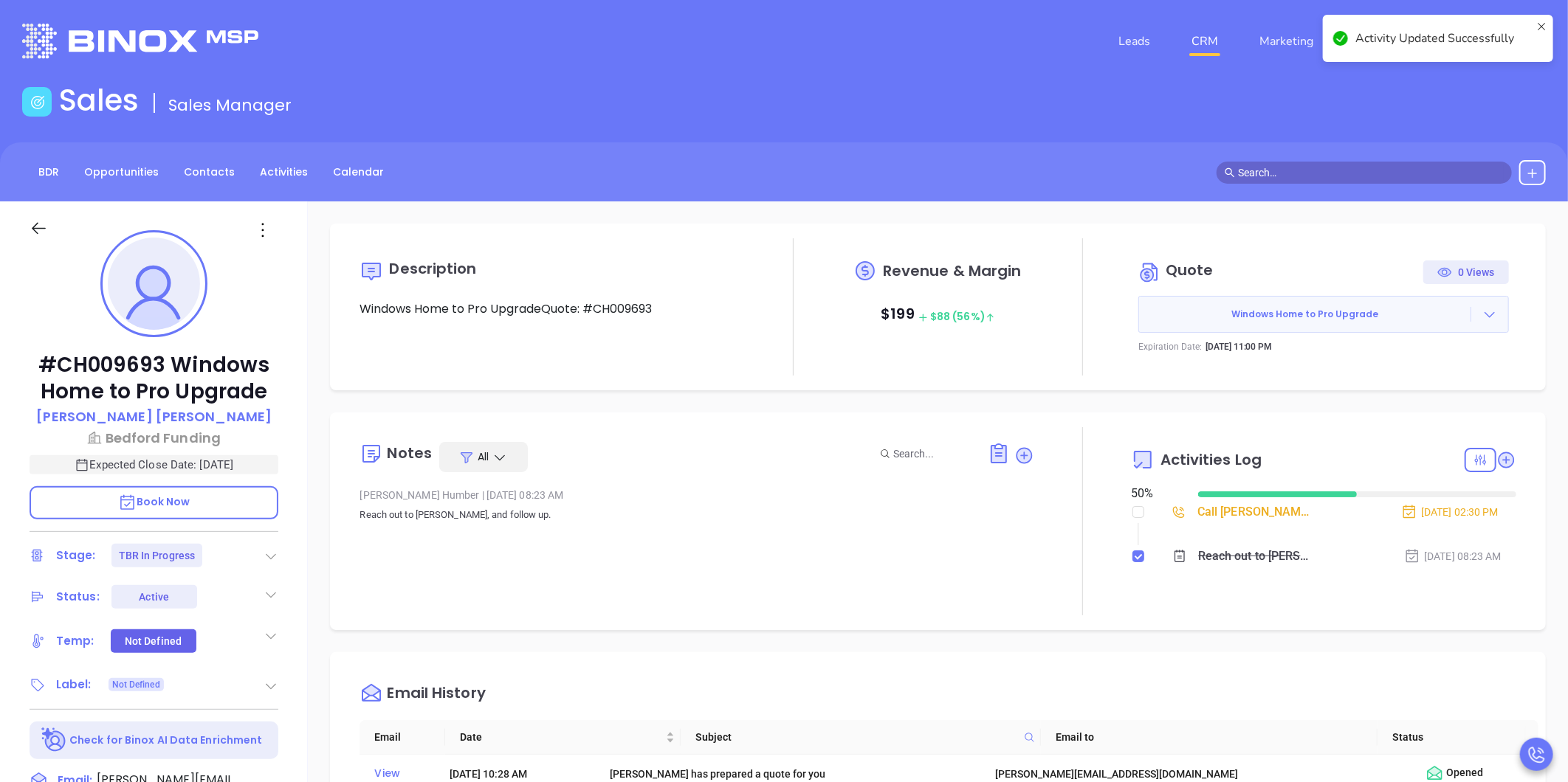
click at [1207, 42] on link "CRM" at bounding box center [1204, 41] width 39 height 30
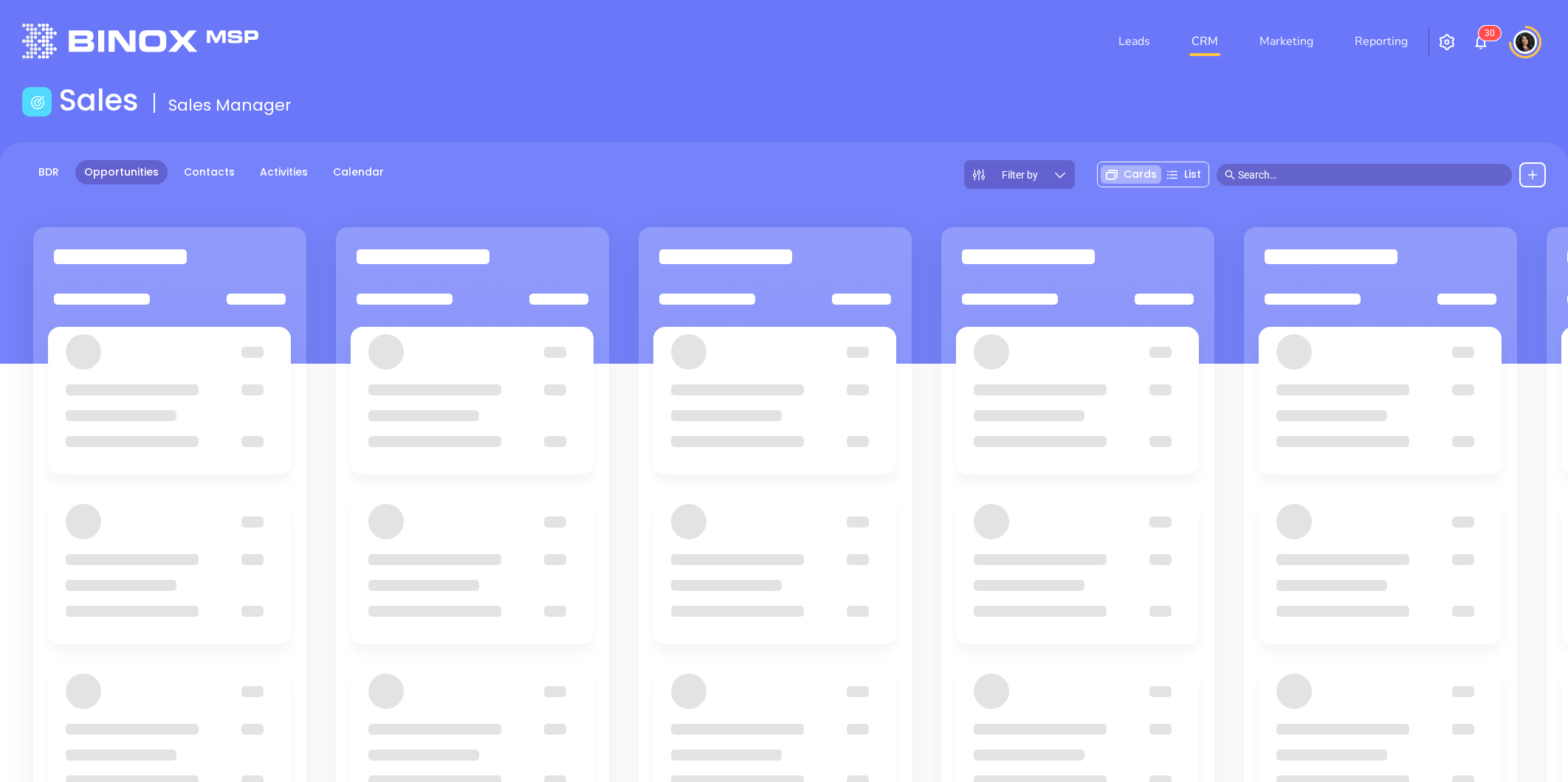
scroll to position [159, 0]
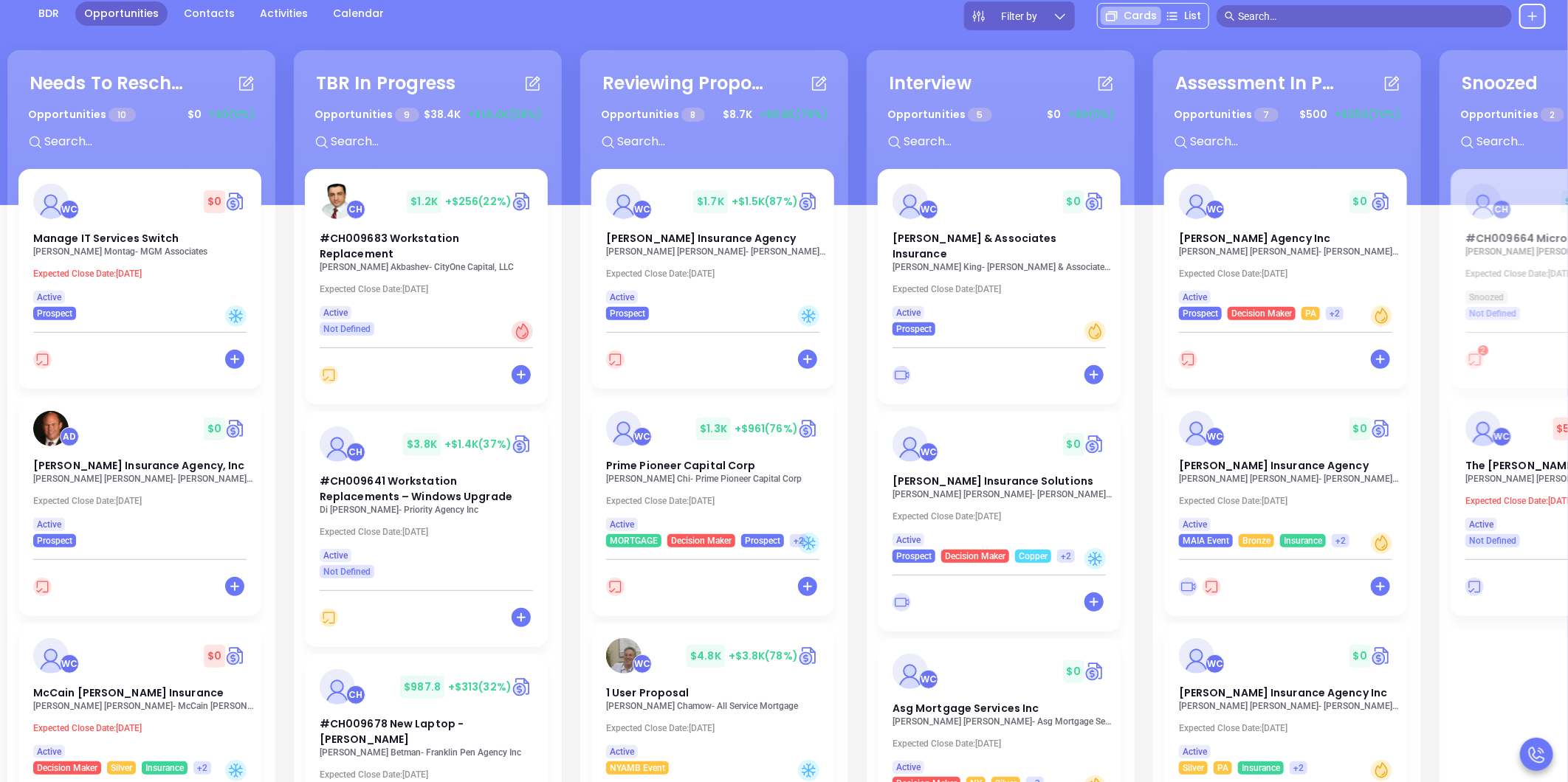
scroll to position [159, 0]
